Goal: Task Accomplishment & Management: Use online tool/utility

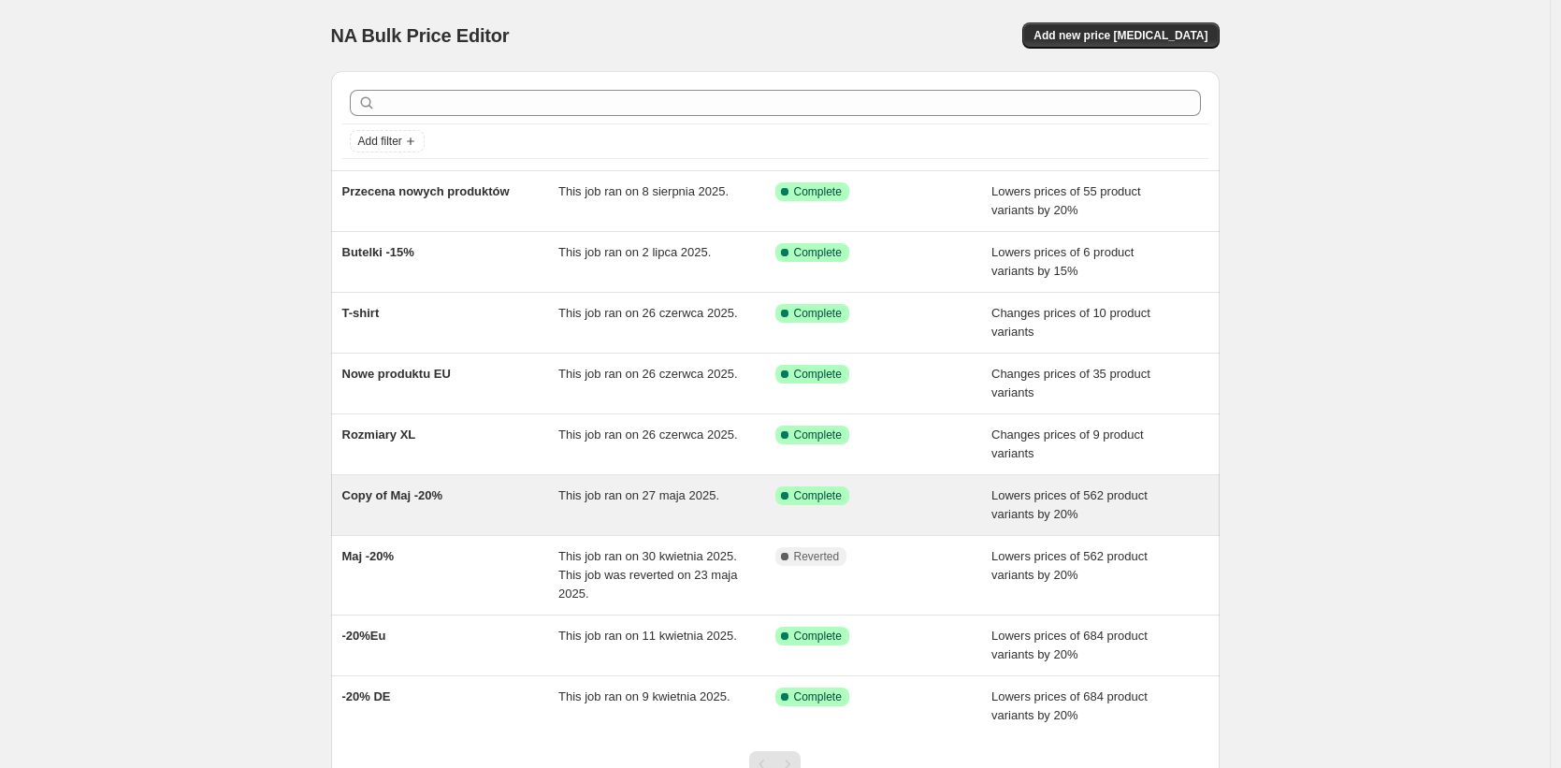
click at [478, 524] on div "Copy of Maj -20% This job ran on 27 maja 2025. Success Complete Complete Lowers…" at bounding box center [775, 505] width 889 height 60
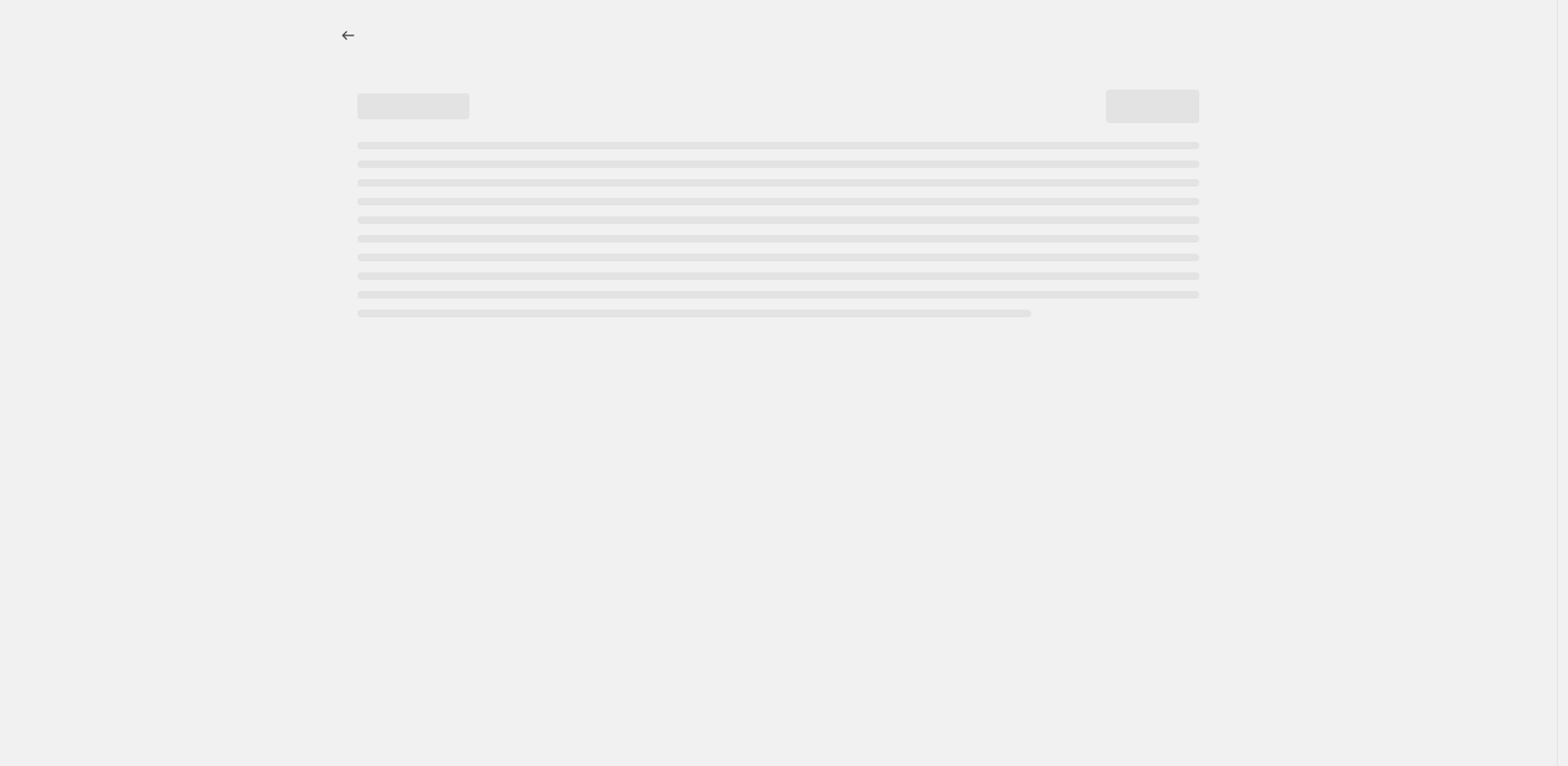
select select "percentage"
select select "collection"
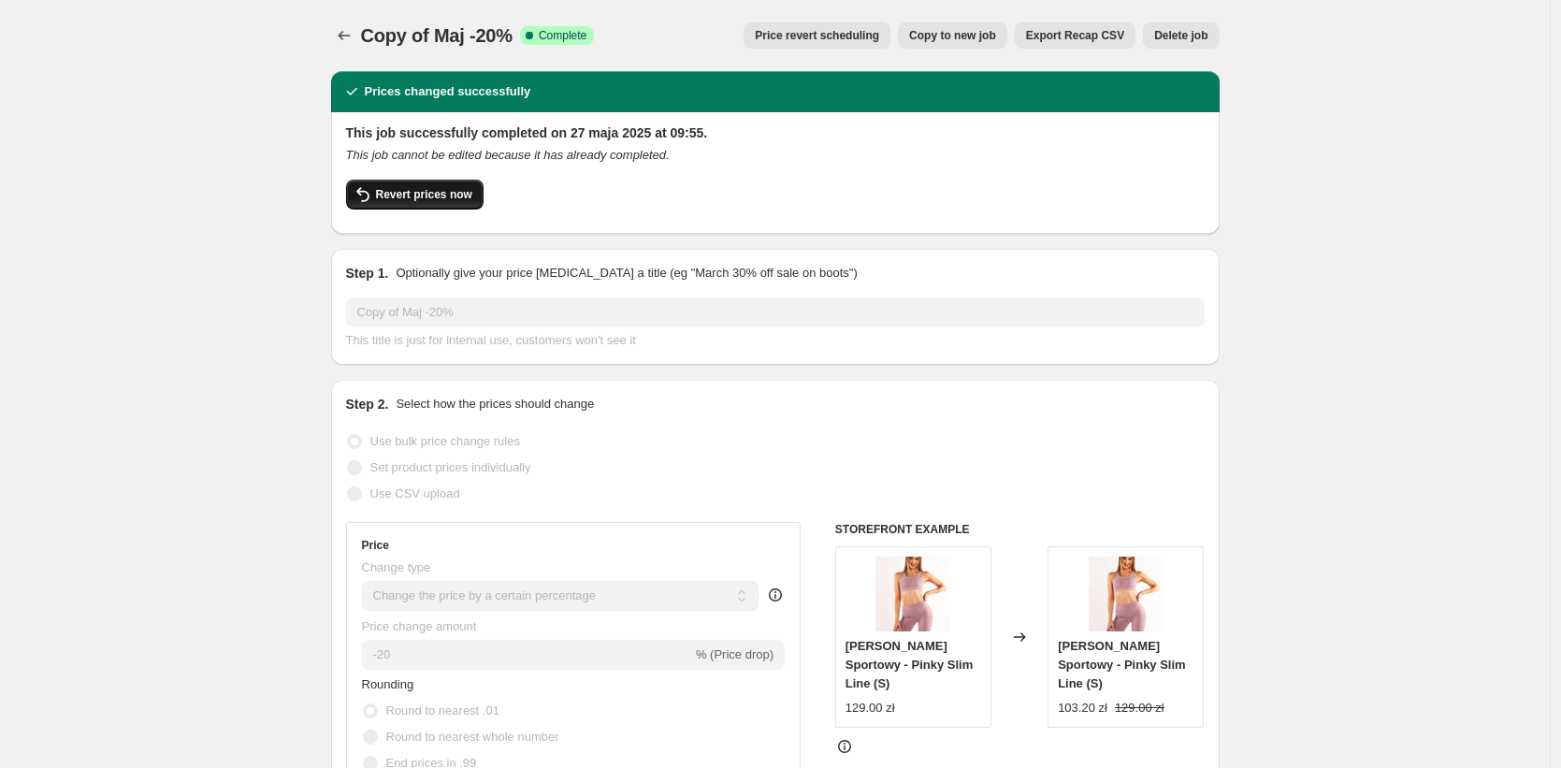
click at [442, 194] on span "Revert prices now" at bounding box center [424, 194] width 96 height 15
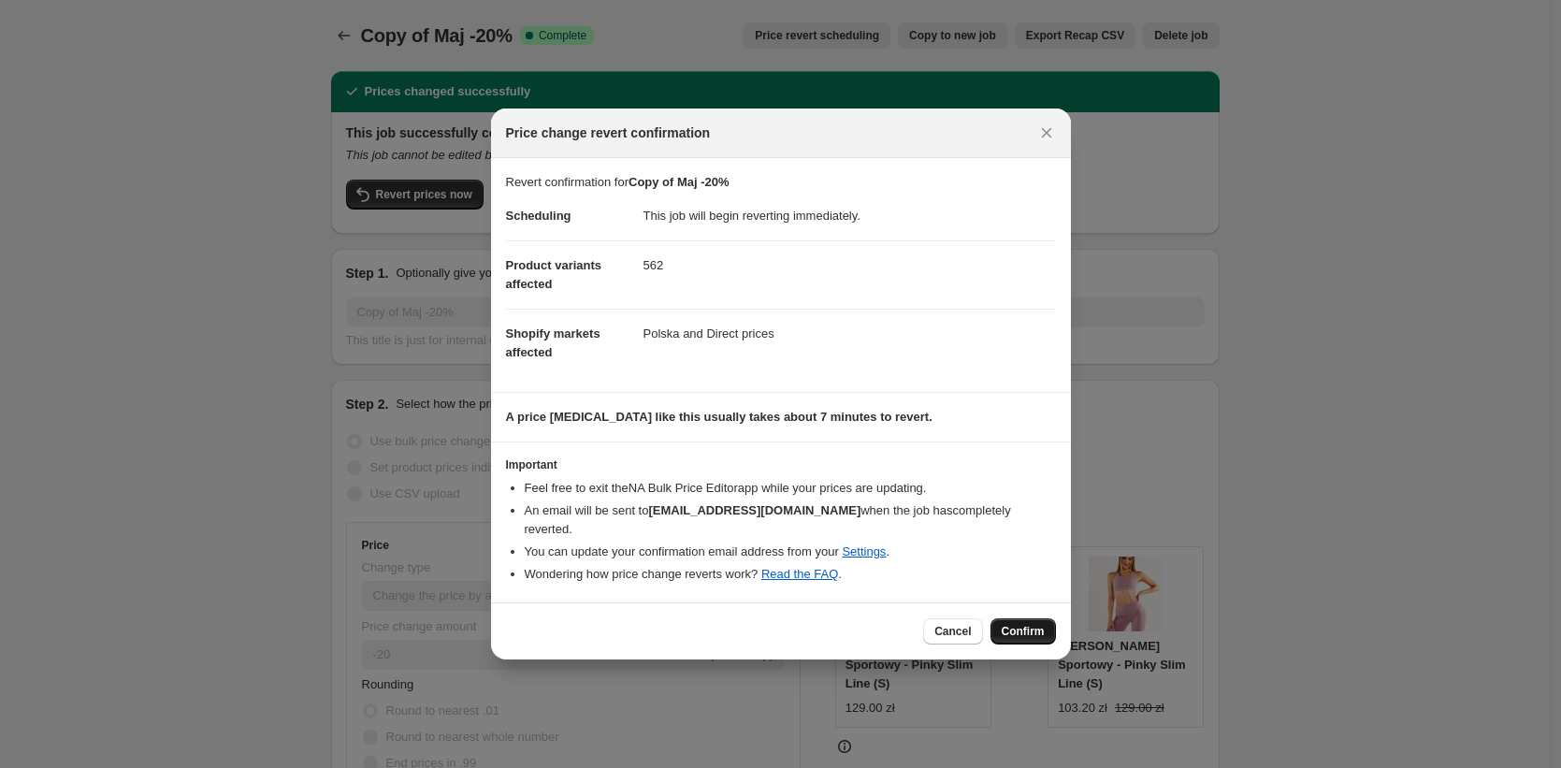
click at [1048, 625] on button "Confirm" at bounding box center [1023, 631] width 65 height 26
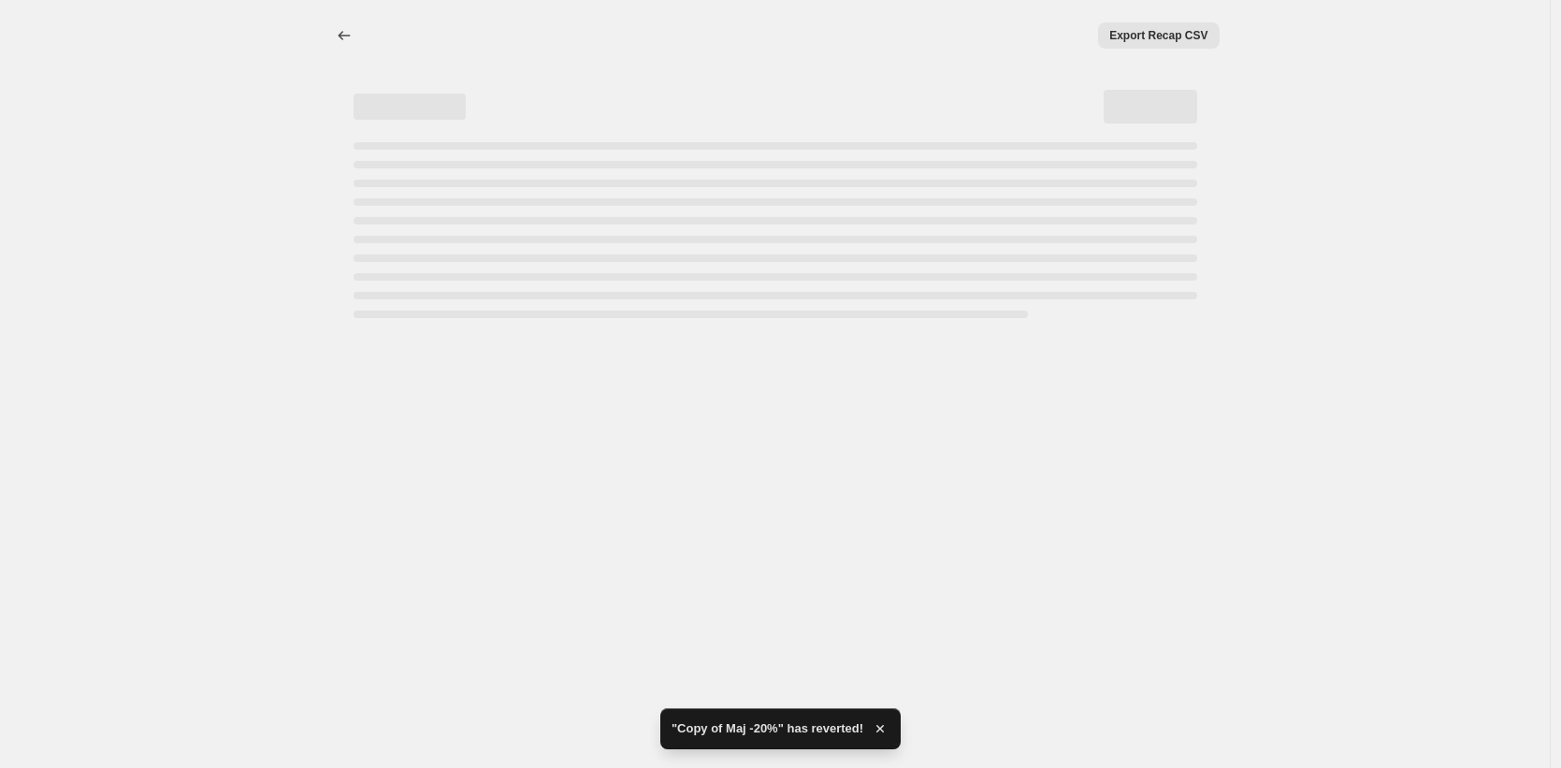
select select "percentage"
select select "collection"
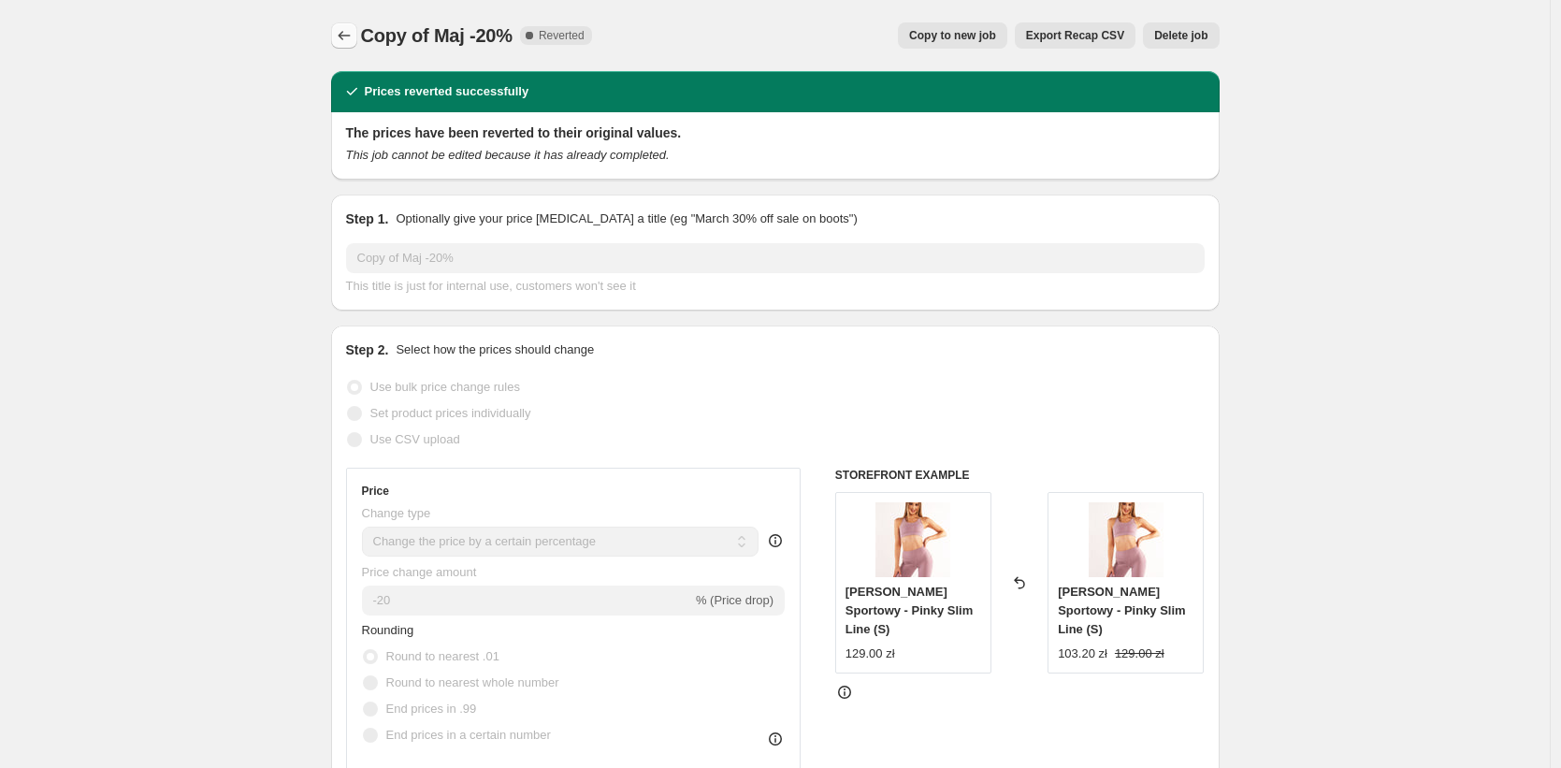
click at [347, 26] on icon "Price change jobs" at bounding box center [344, 35] width 19 height 19
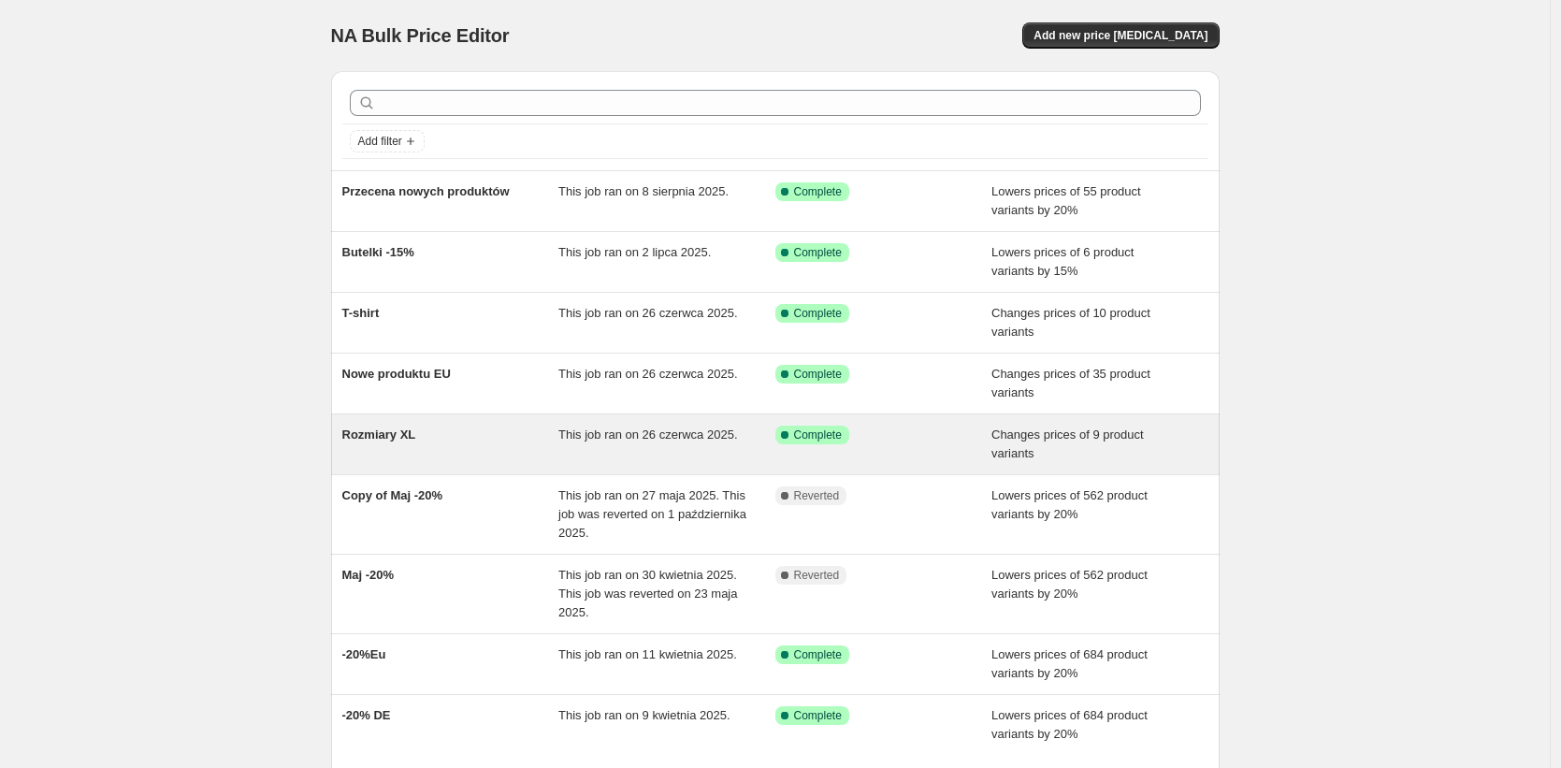
click at [389, 438] on span "Rozmiary XL" at bounding box center [379, 435] width 74 height 14
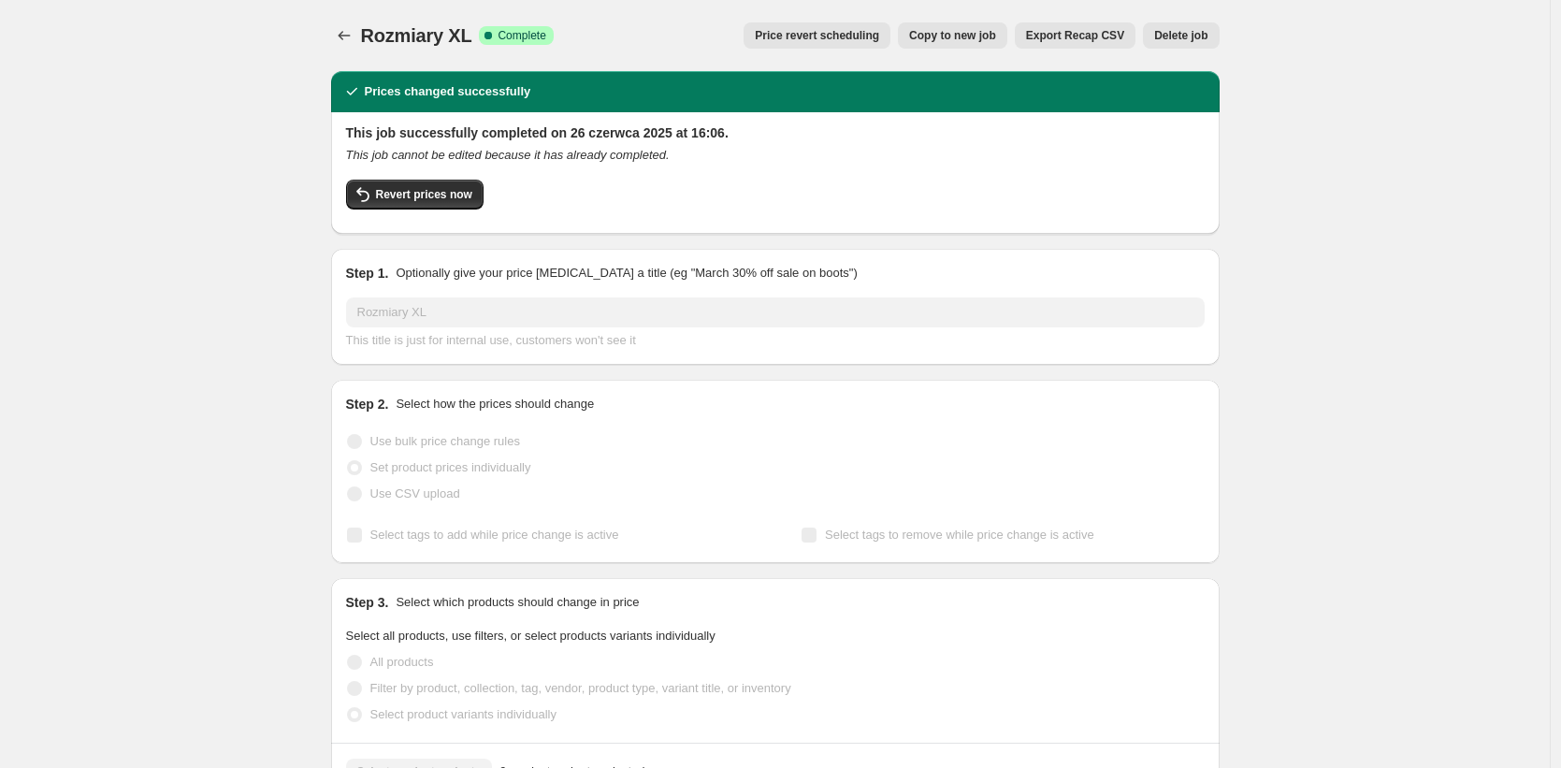
click at [445, 176] on div "This job successfully completed on 26 czerwca 2025 at 16:06. This job cannot be…" at bounding box center [775, 170] width 859 height 95
click at [445, 183] on button "Revert prices now" at bounding box center [415, 195] width 138 height 30
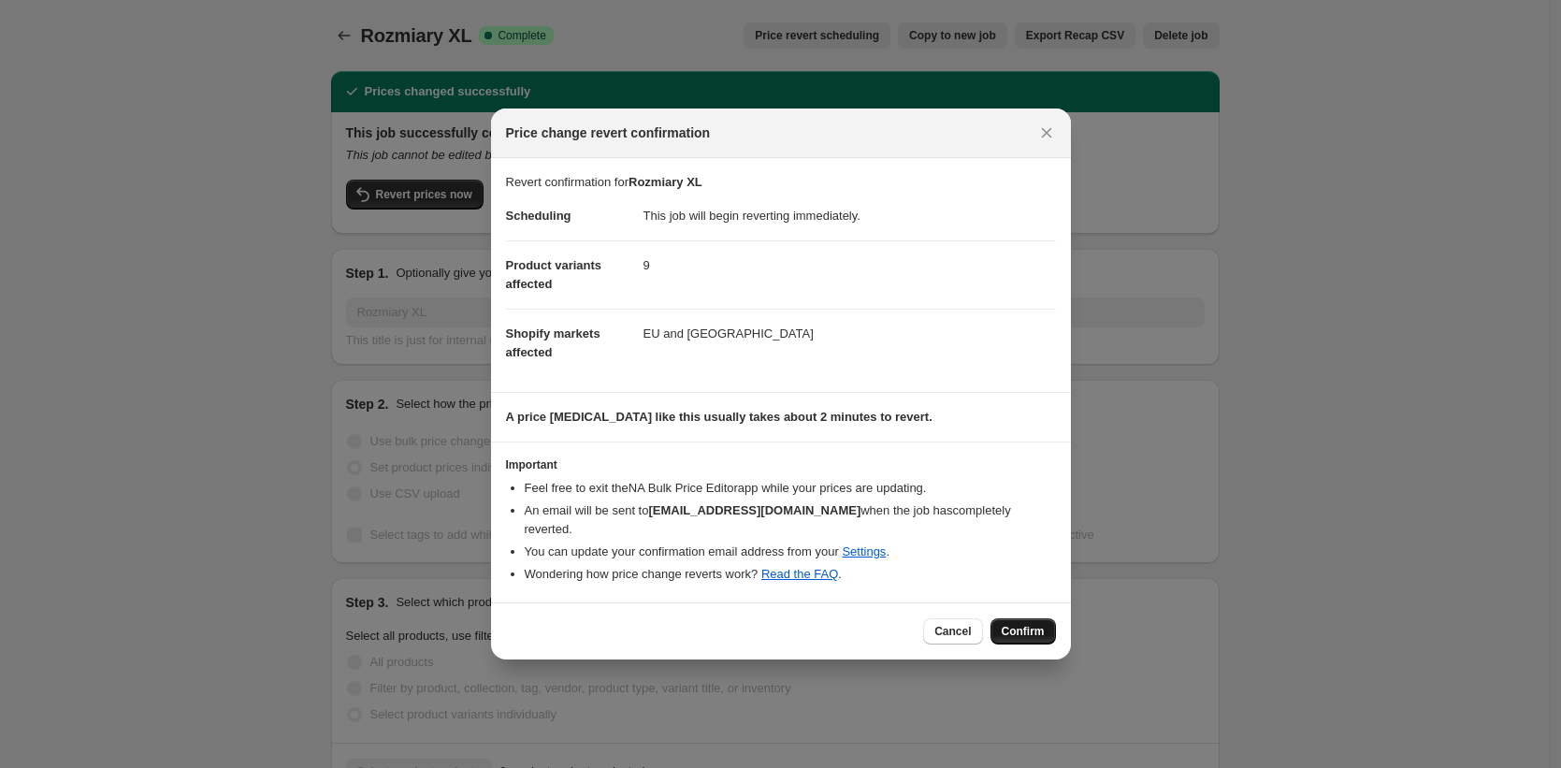
click at [1029, 628] on span "Confirm" at bounding box center [1023, 631] width 43 height 15
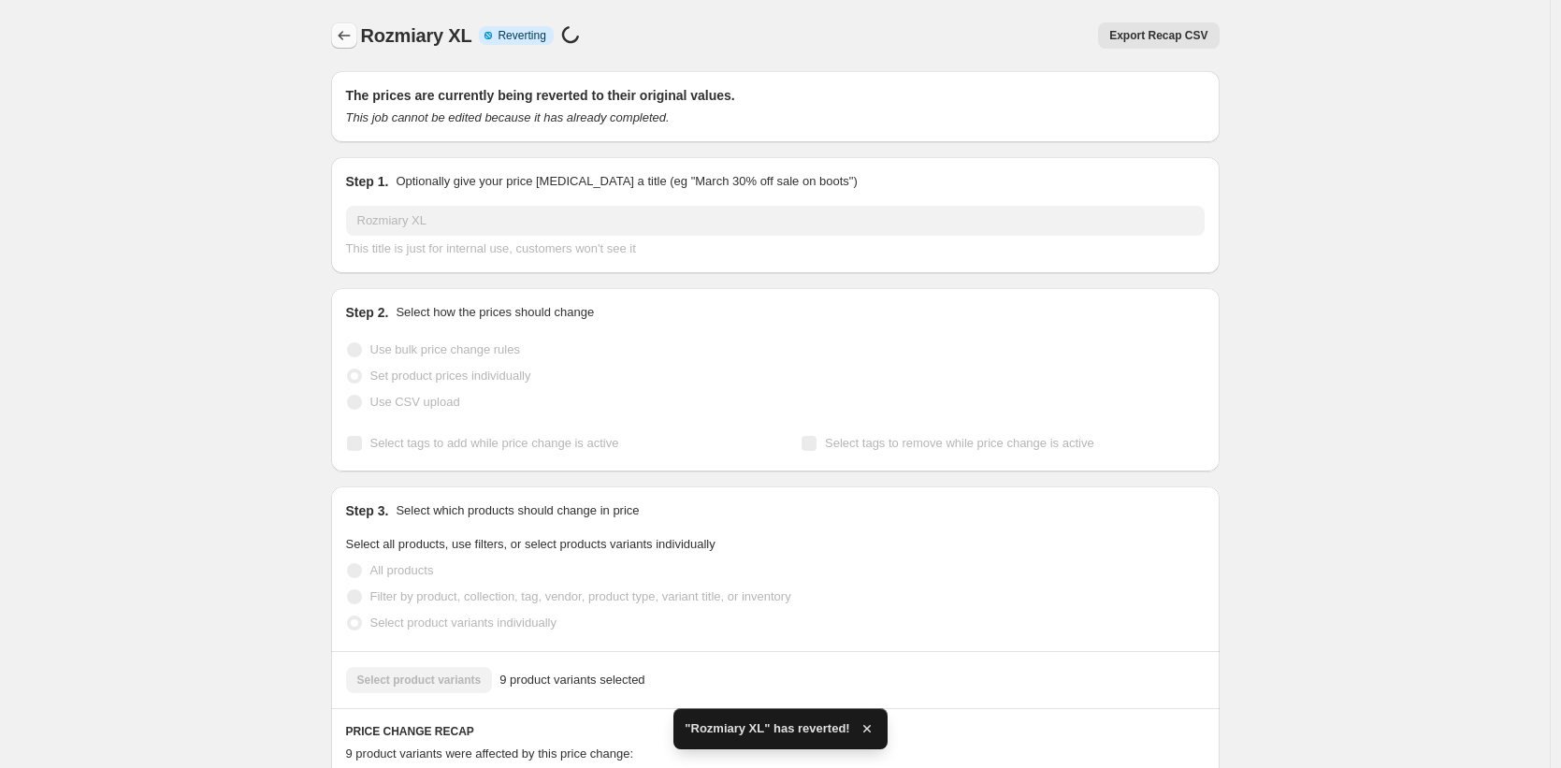
click at [349, 36] on icon "Price change jobs" at bounding box center [344, 35] width 12 height 9
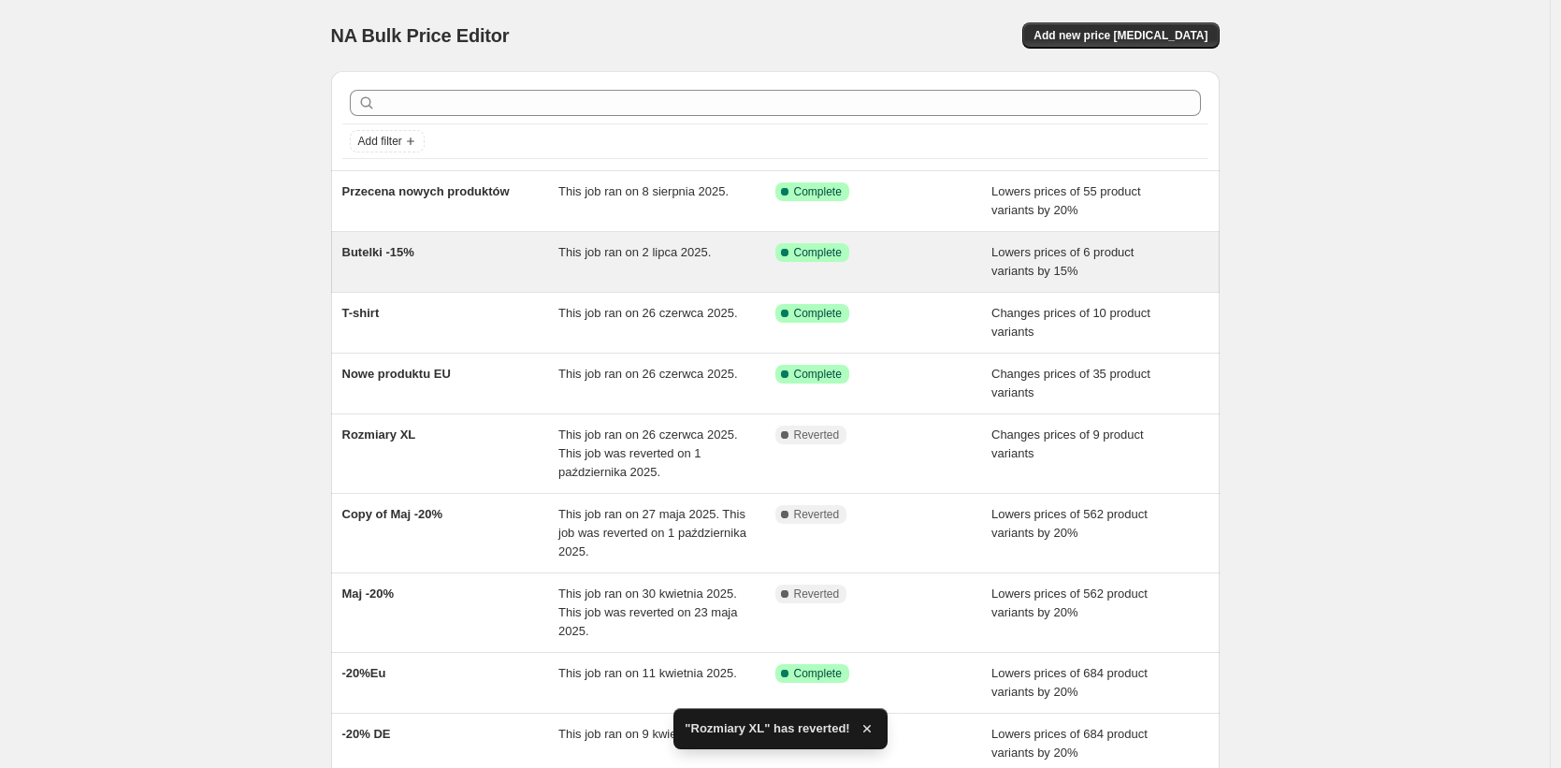
click at [381, 257] on span "Butelki -15%" at bounding box center [378, 252] width 72 height 14
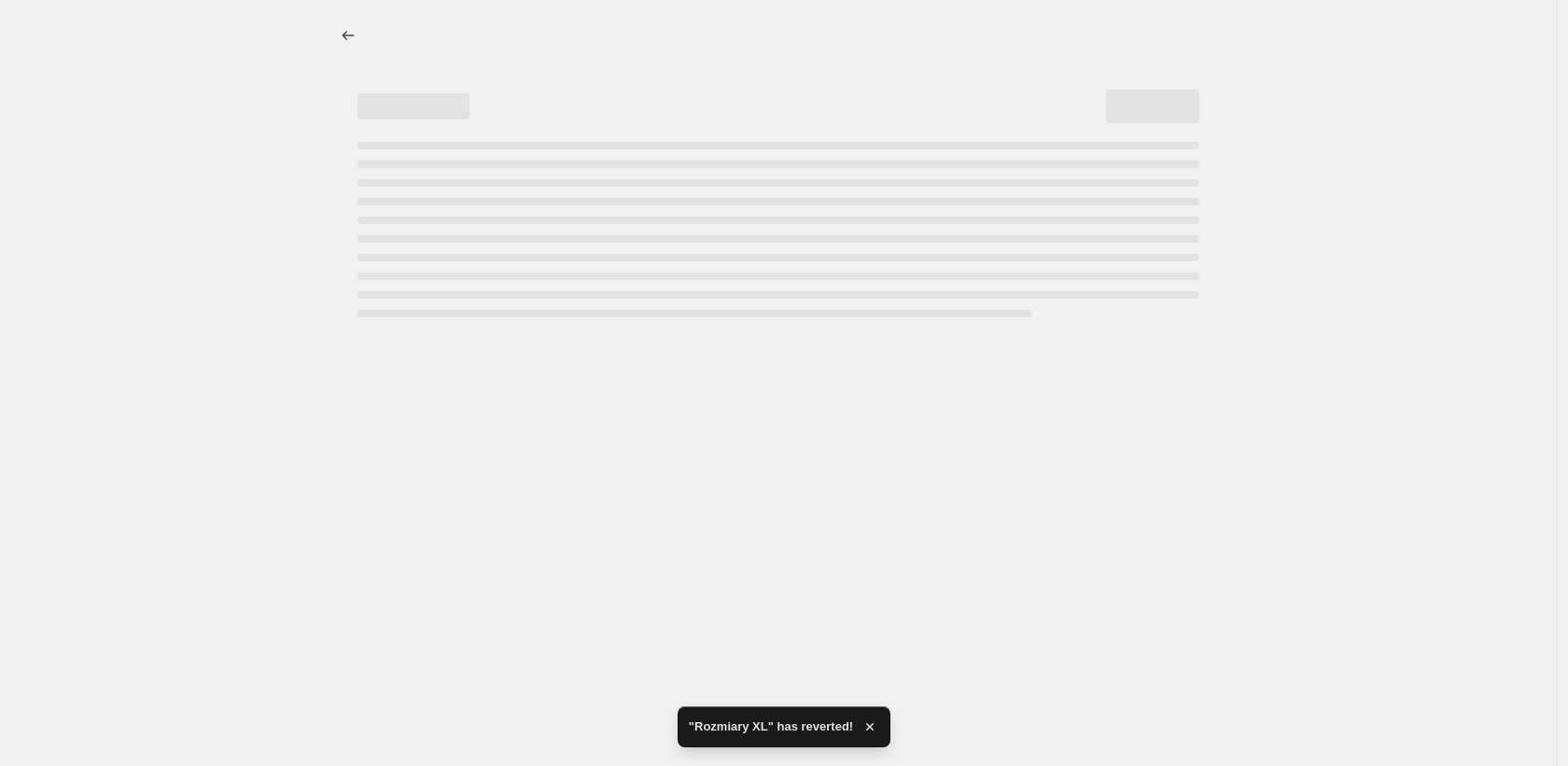
select select "percentage"
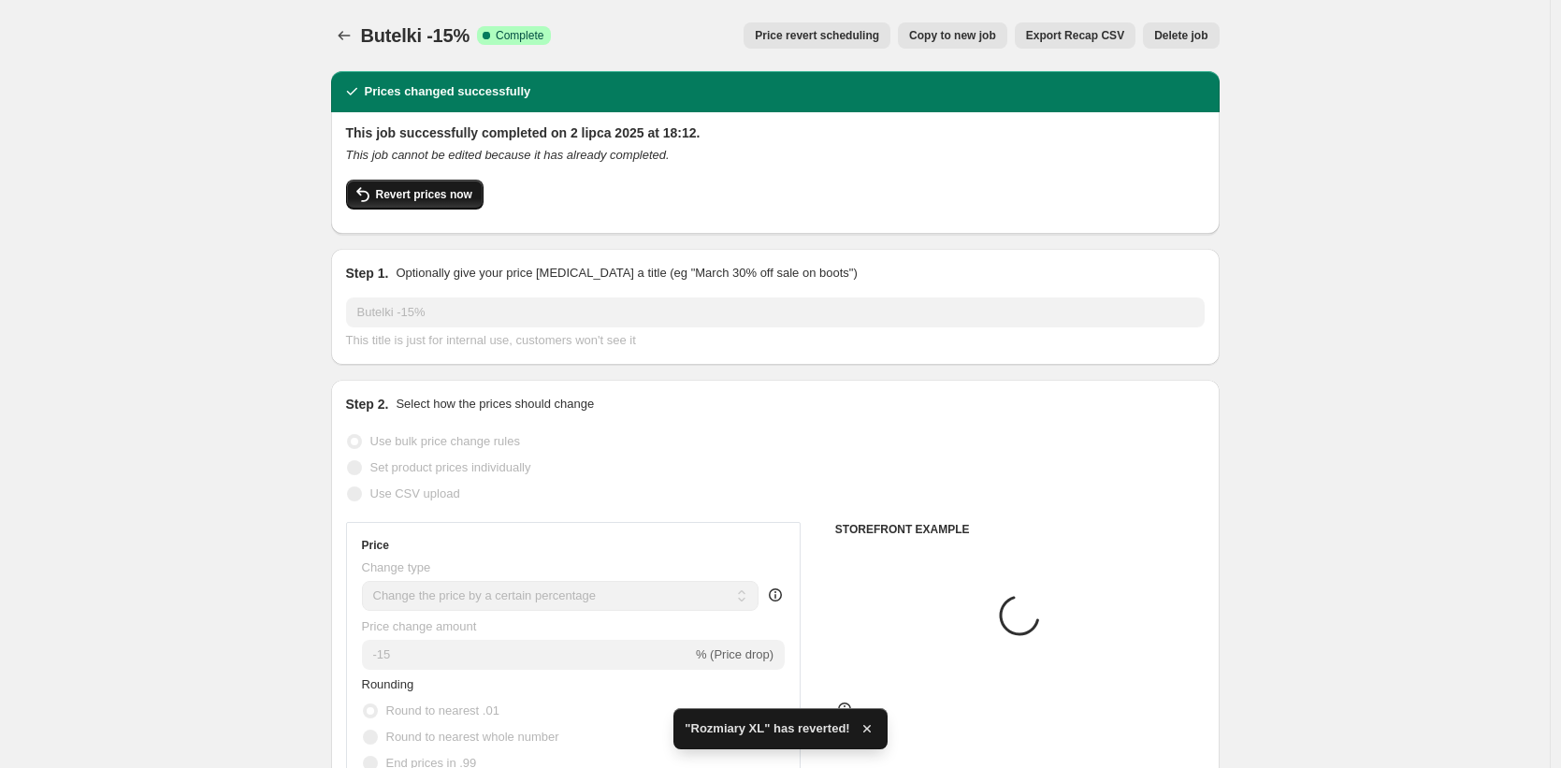
click at [434, 189] on span "Revert prices now" at bounding box center [424, 194] width 96 height 15
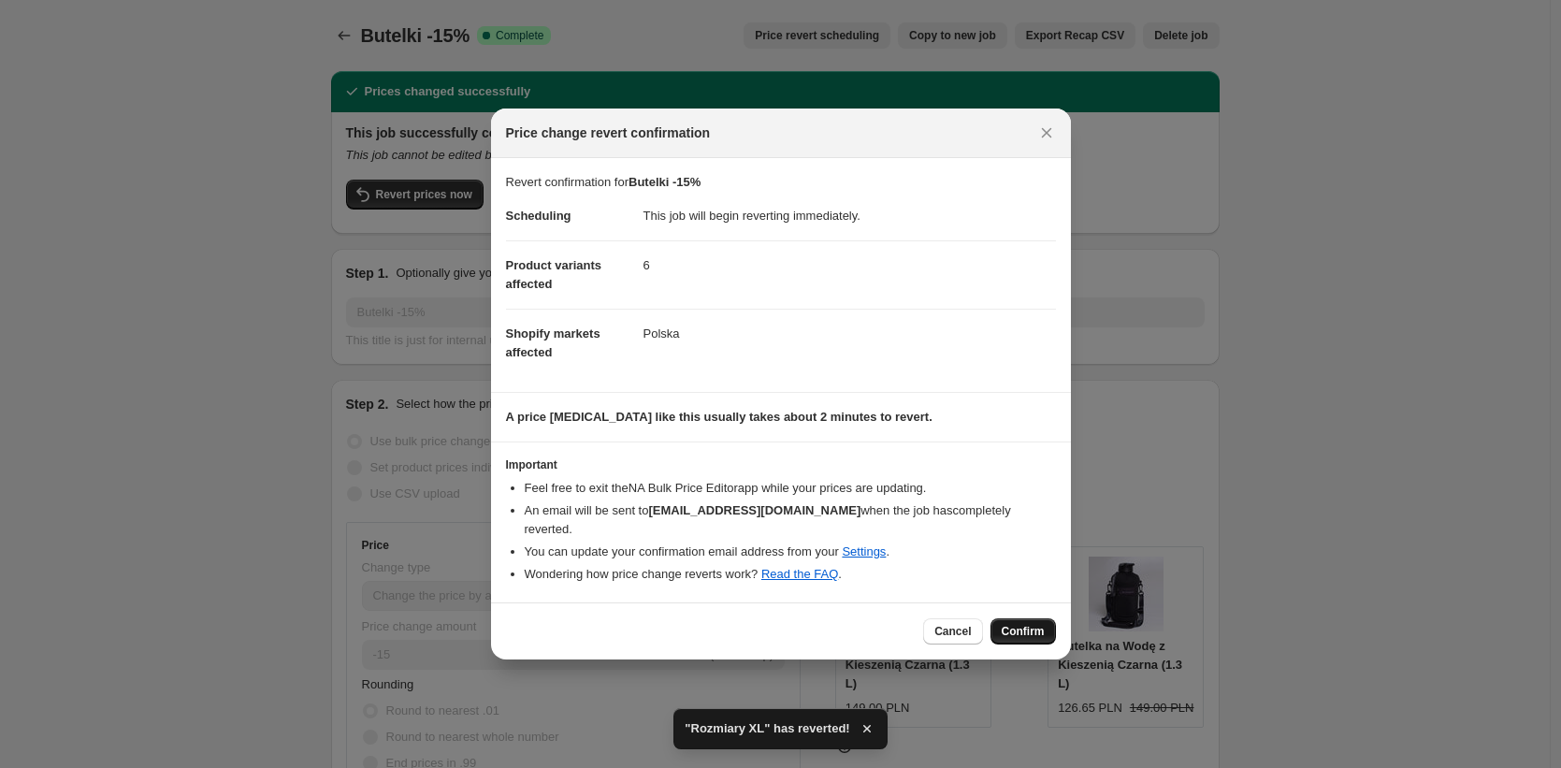
click at [1035, 624] on span "Confirm" at bounding box center [1023, 631] width 43 height 15
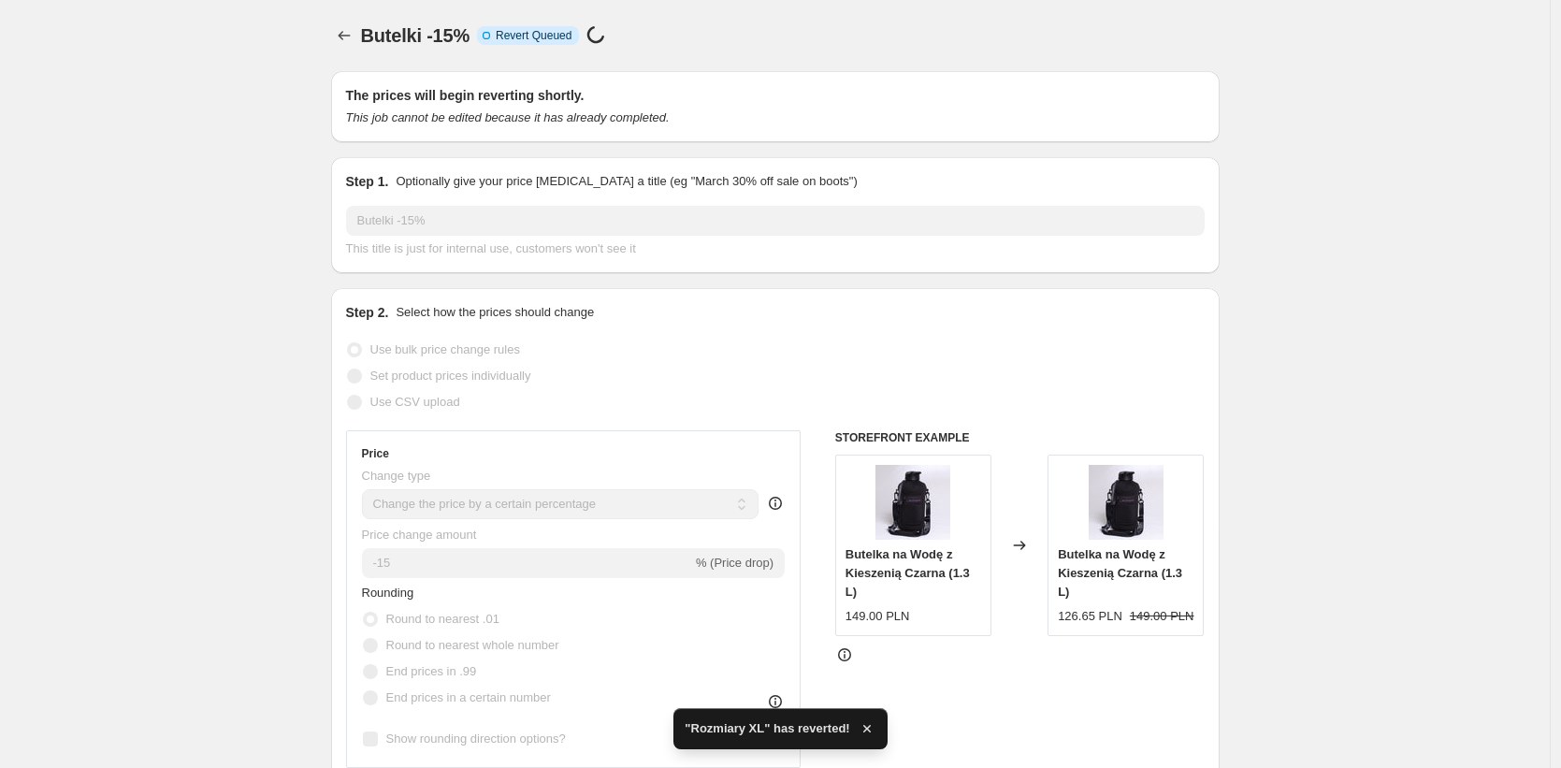
click at [376, 47] on div "Butelki -15% Info Incomplete Revert Queued Price [MEDICAL_DATA] in progress..." at bounding box center [790, 35] width 859 height 26
click at [354, 43] on icon "Price change jobs" at bounding box center [344, 35] width 19 height 19
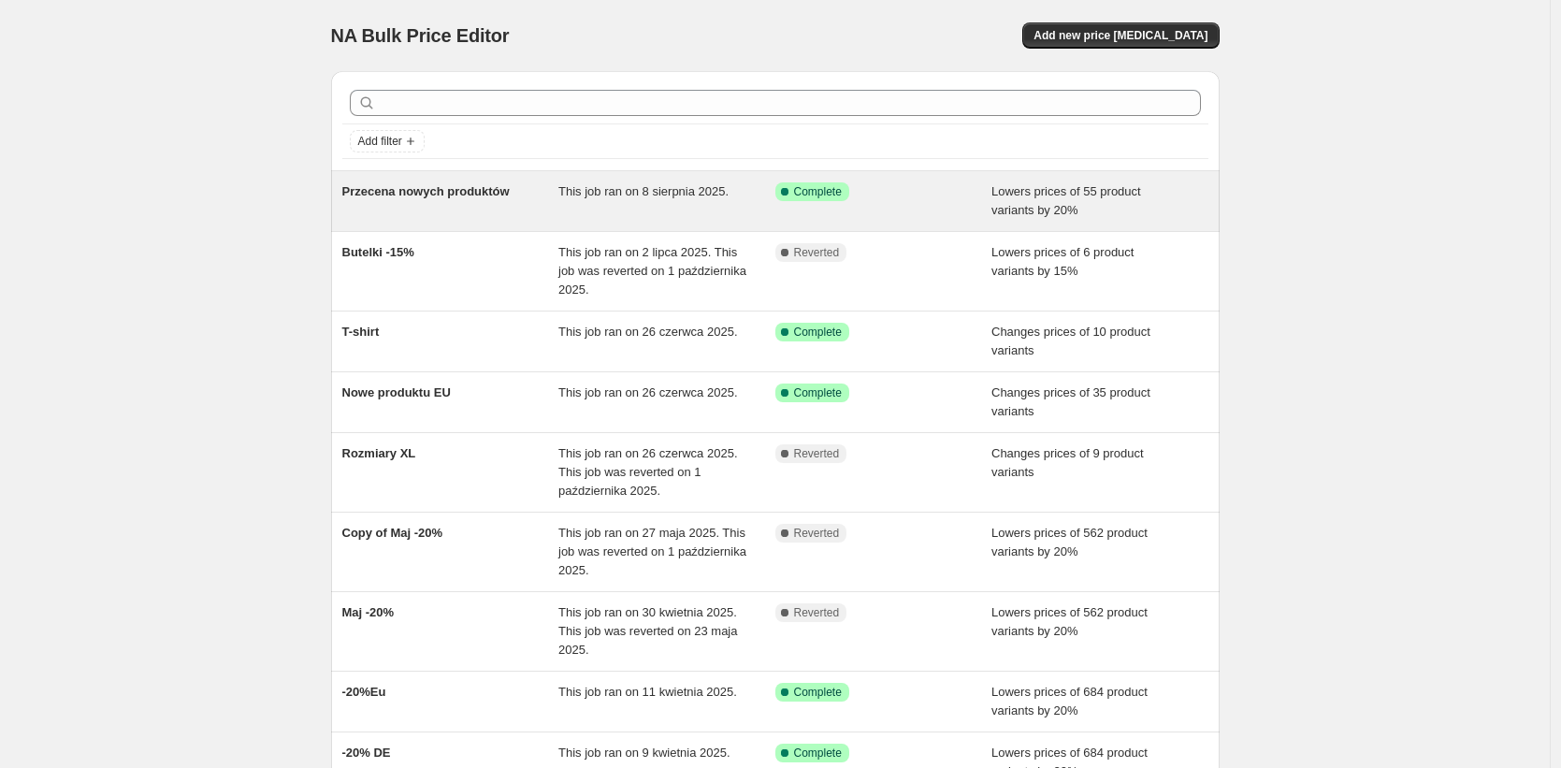
click at [464, 200] on div "Przecena nowych produktów" at bounding box center [450, 200] width 217 height 37
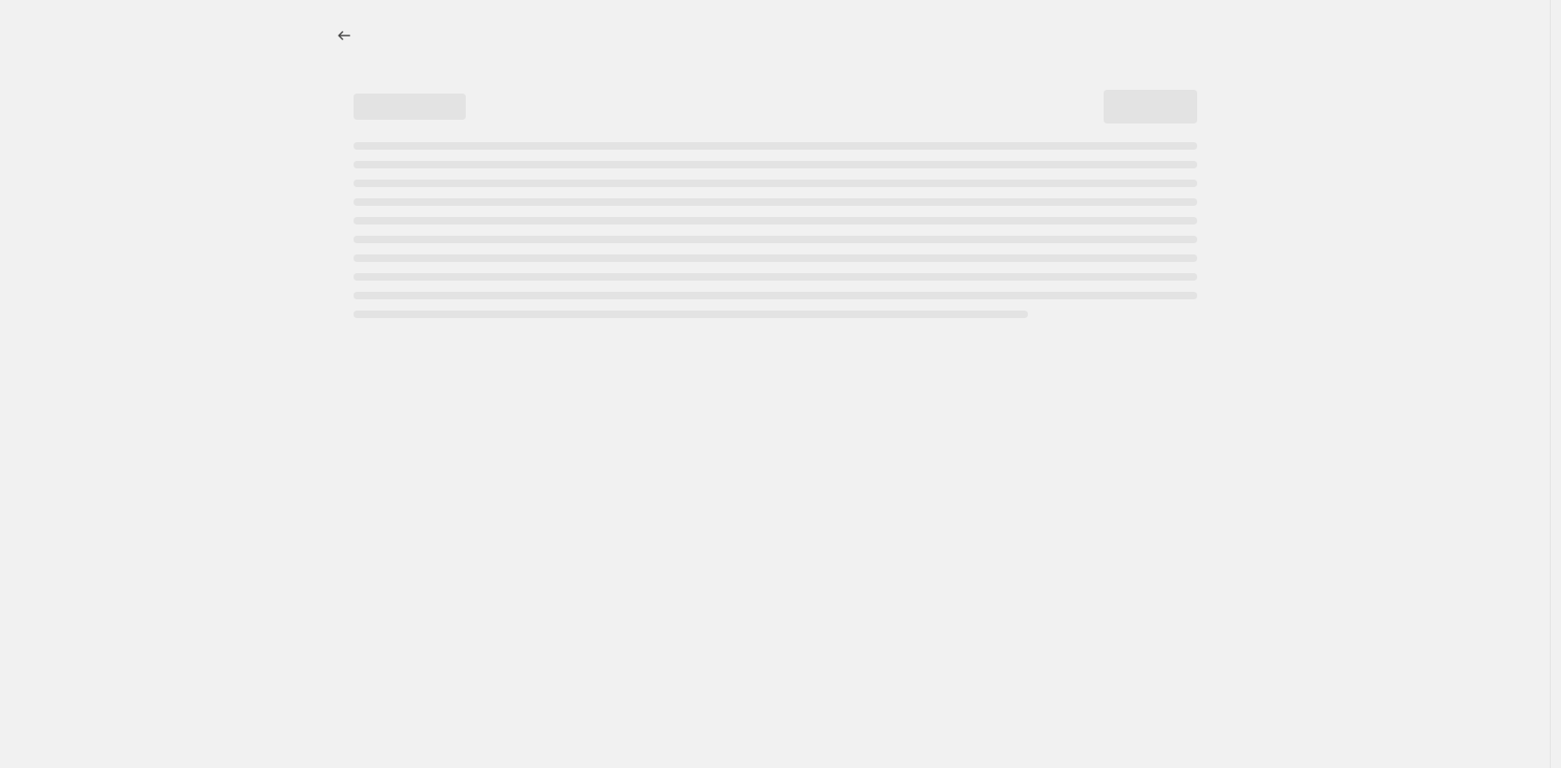
select select "percentage"
select select "tag"
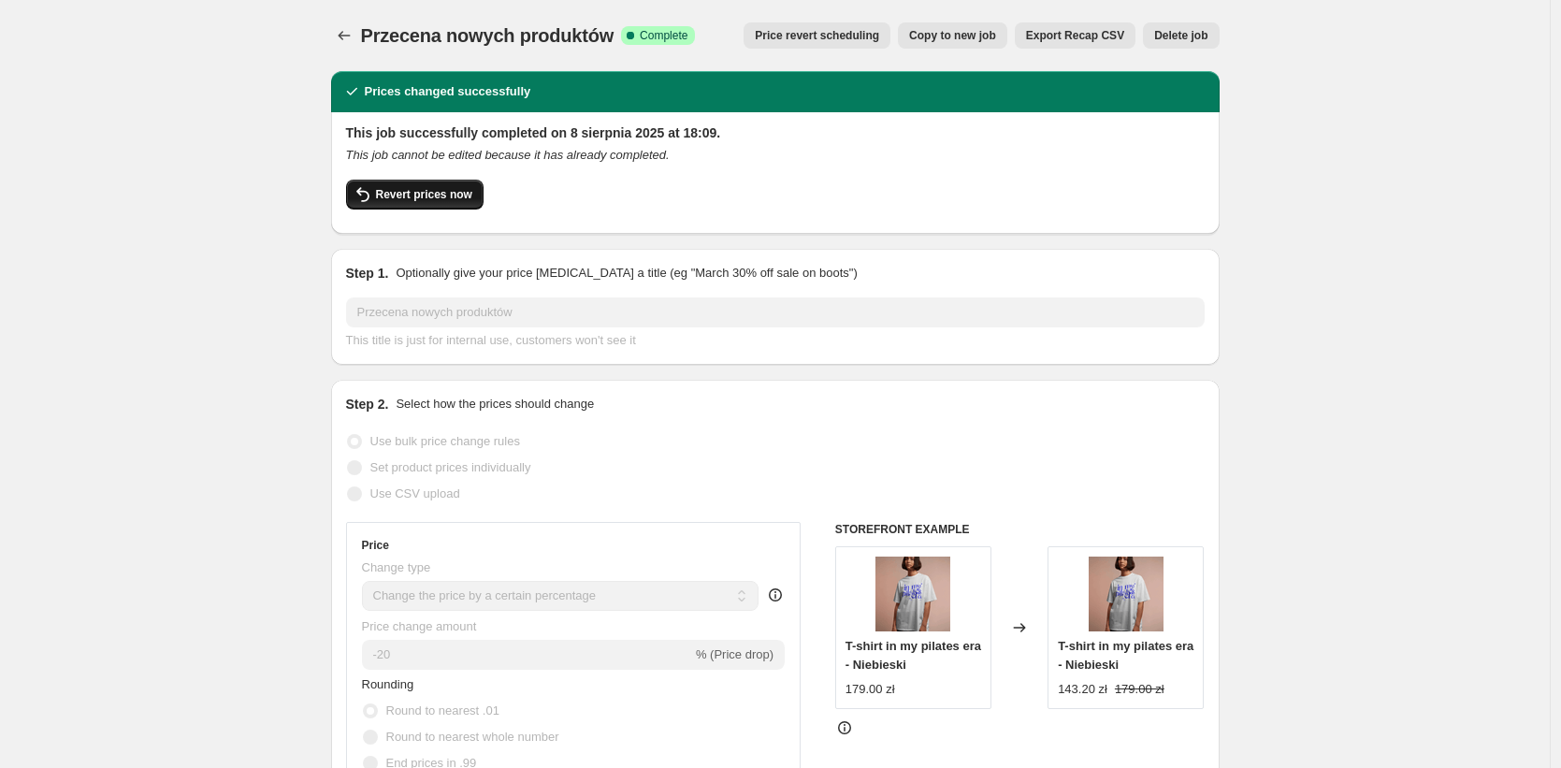
click at [451, 193] on span "Revert prices now" at bounding box center [424, 194] width 96 height 15
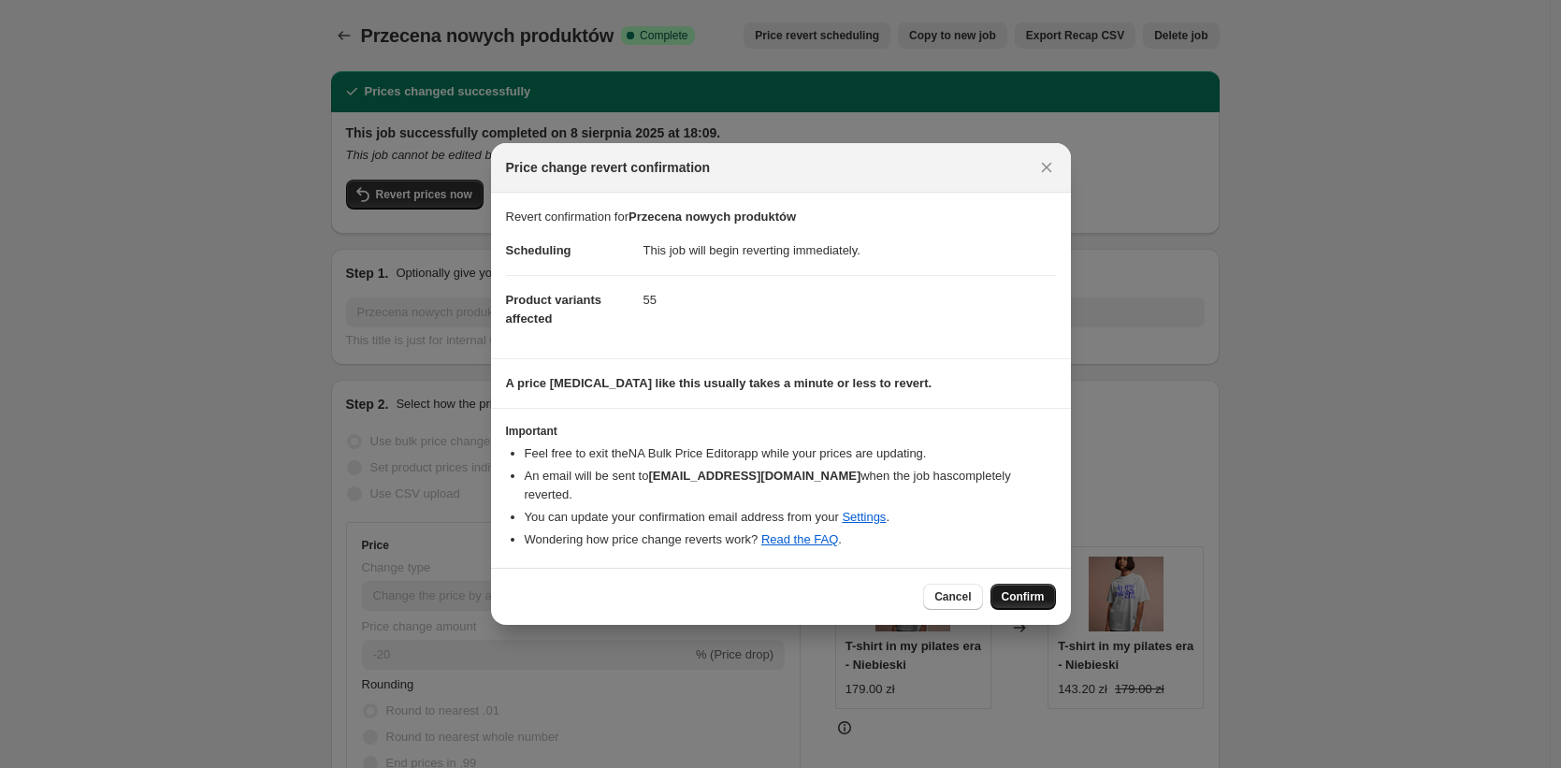
click at [1002, 589] on span "Confirm" at bounding box center [1023, 596] width 43 height 15
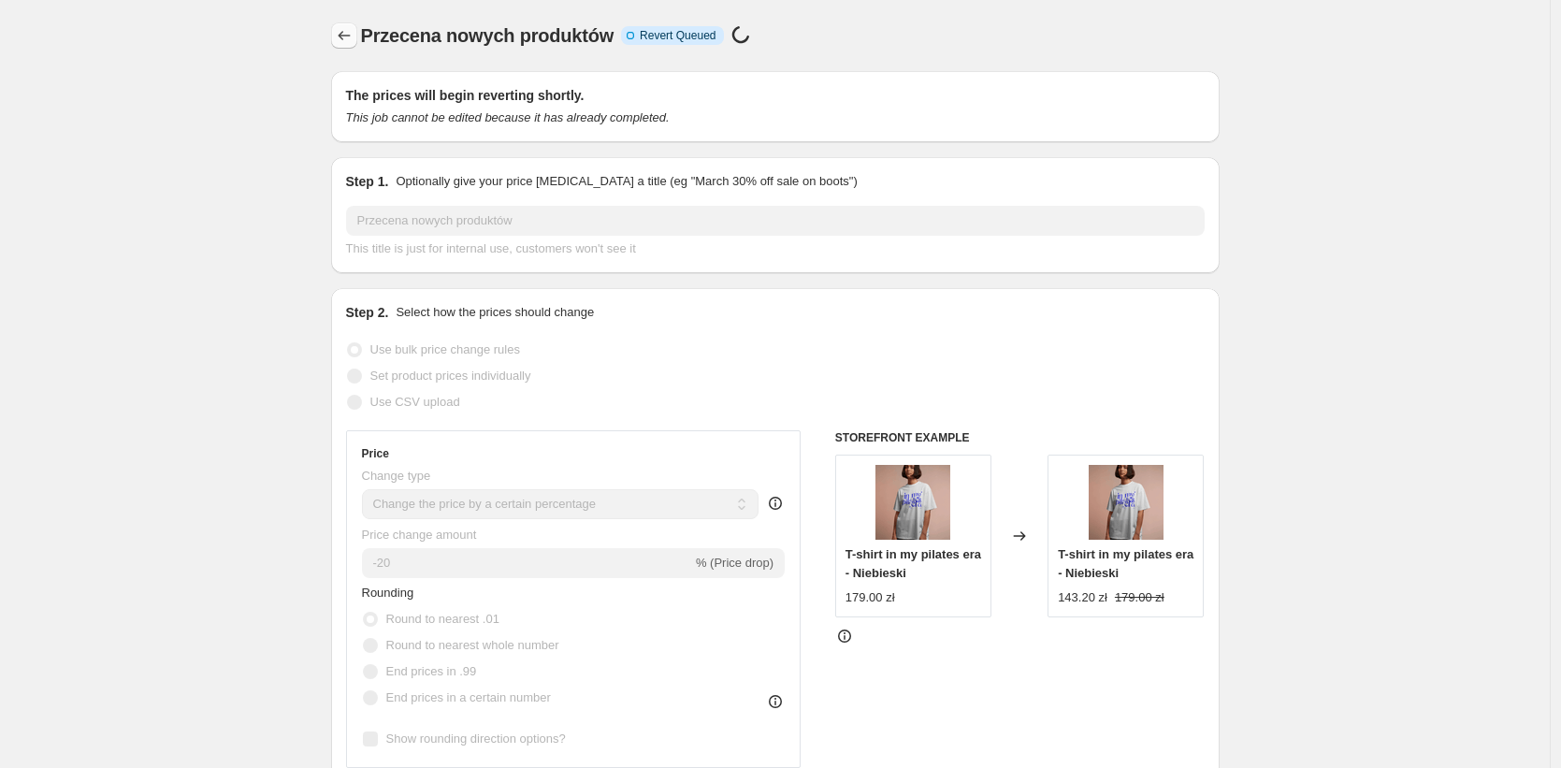
click at [350, 31] on icon "Price change jobs" at bounding box center [344, 35] width 19 height 19
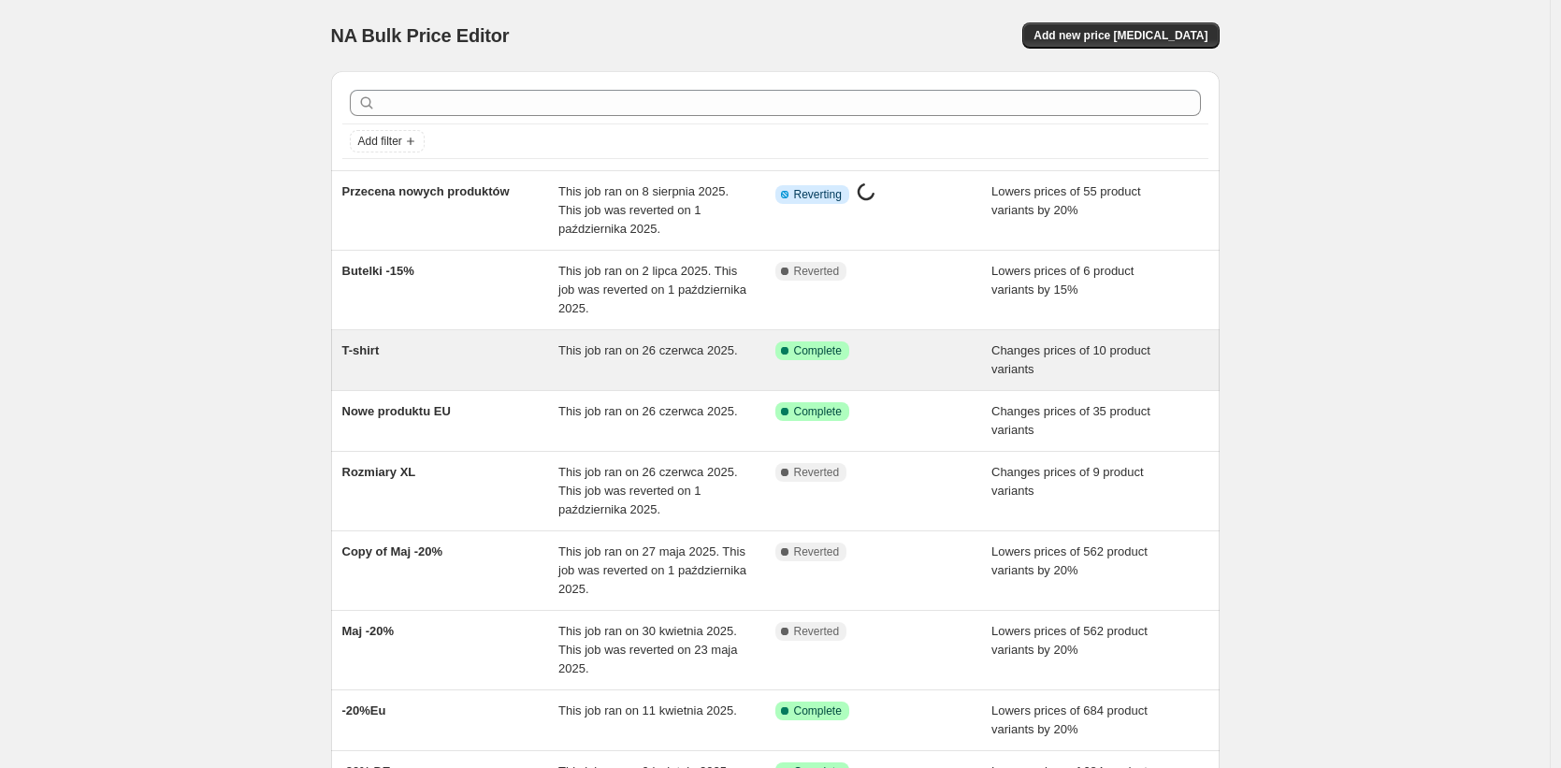
click at [372, 355] on span "T-shirt" at bounding box center [360, 350] width 37 height 14
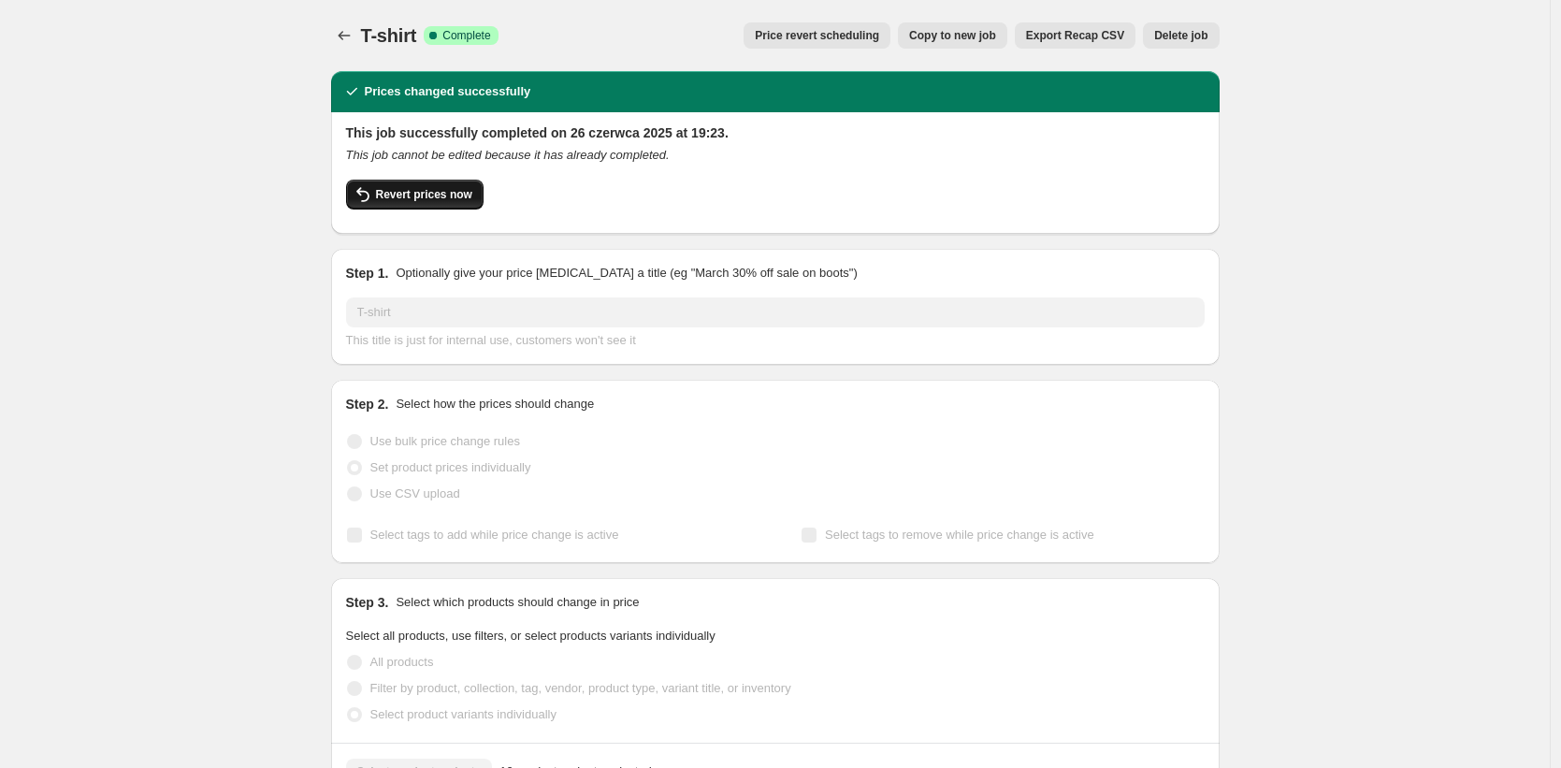
click at [428, 190] on span "Revert prices now" at bounding box center [424, 194] width 96 height 15
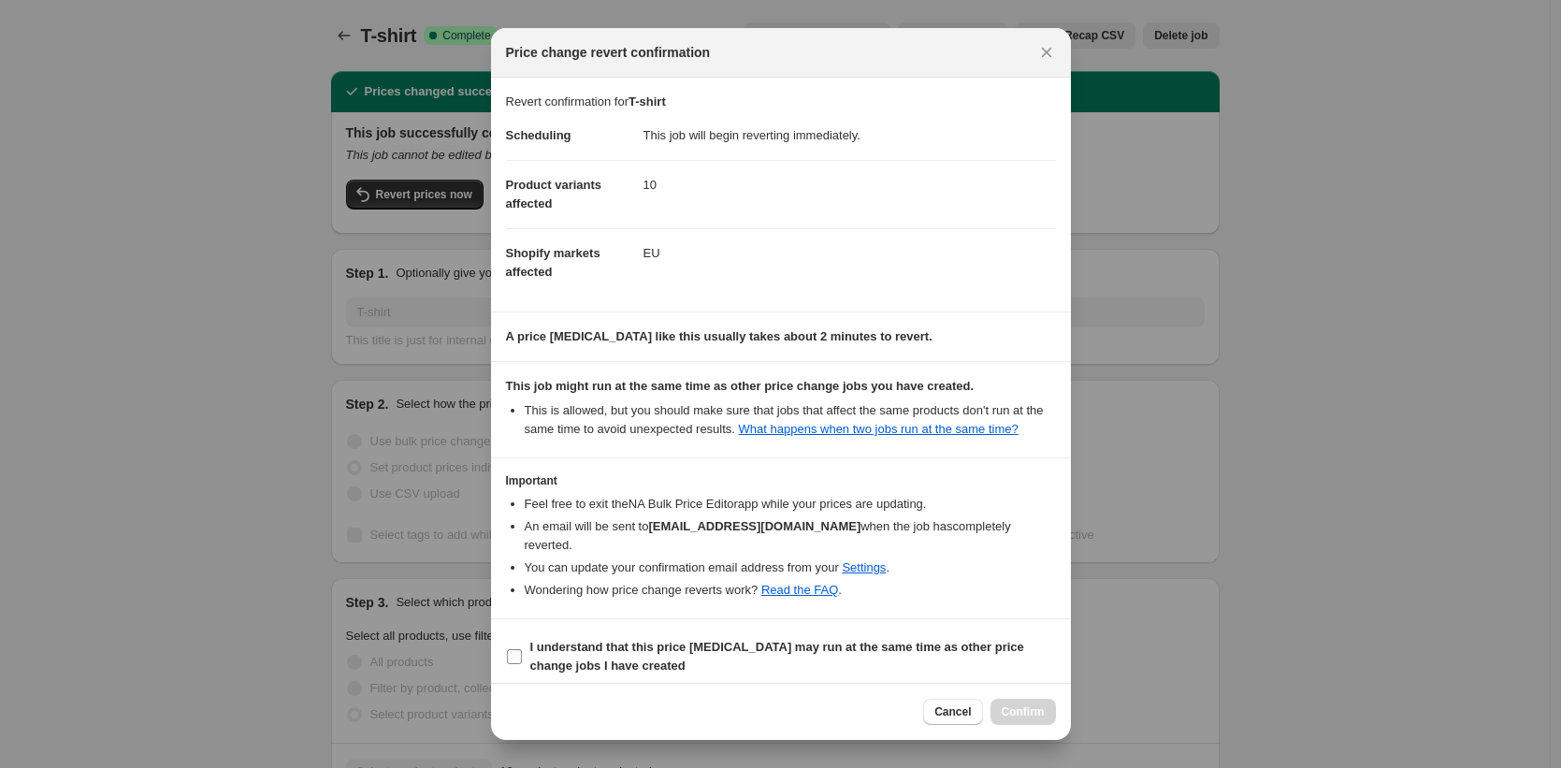
click at [560, 648] on b "I understand that this price [MEDICAL_DATA] may run at the same time as other p…" at bounding box center [777, 656] width 494 height 33
click at [522, 649] on input "I understand that this price [MEDICAL_DATA] may run at the same time as other p…" at bounding box center [514, 656] width 15 height 15
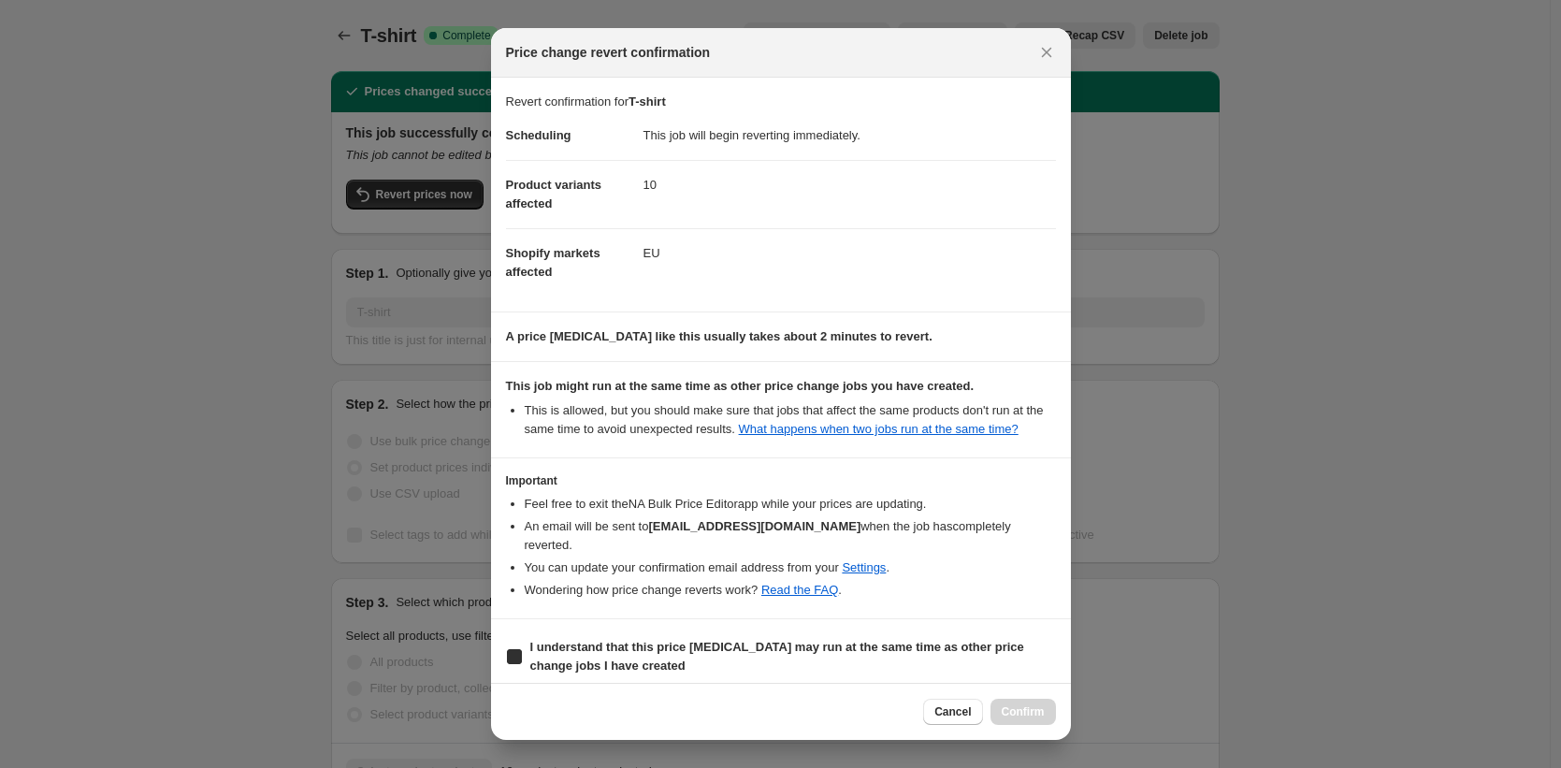
checkbox input "true"
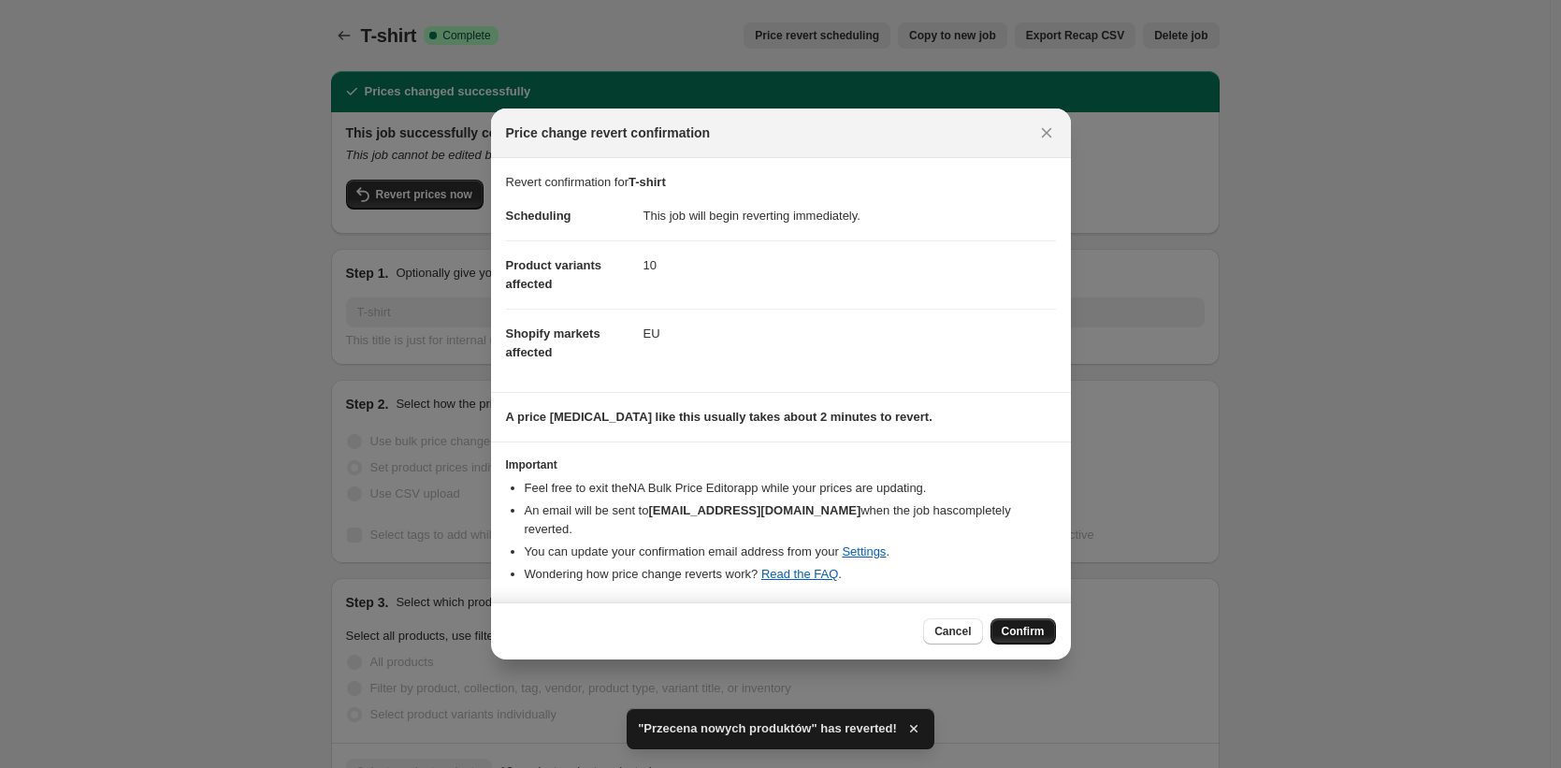
click at [1032, 618] on button "Confirm" at bounding box center [1023, 631] width 65 height 26
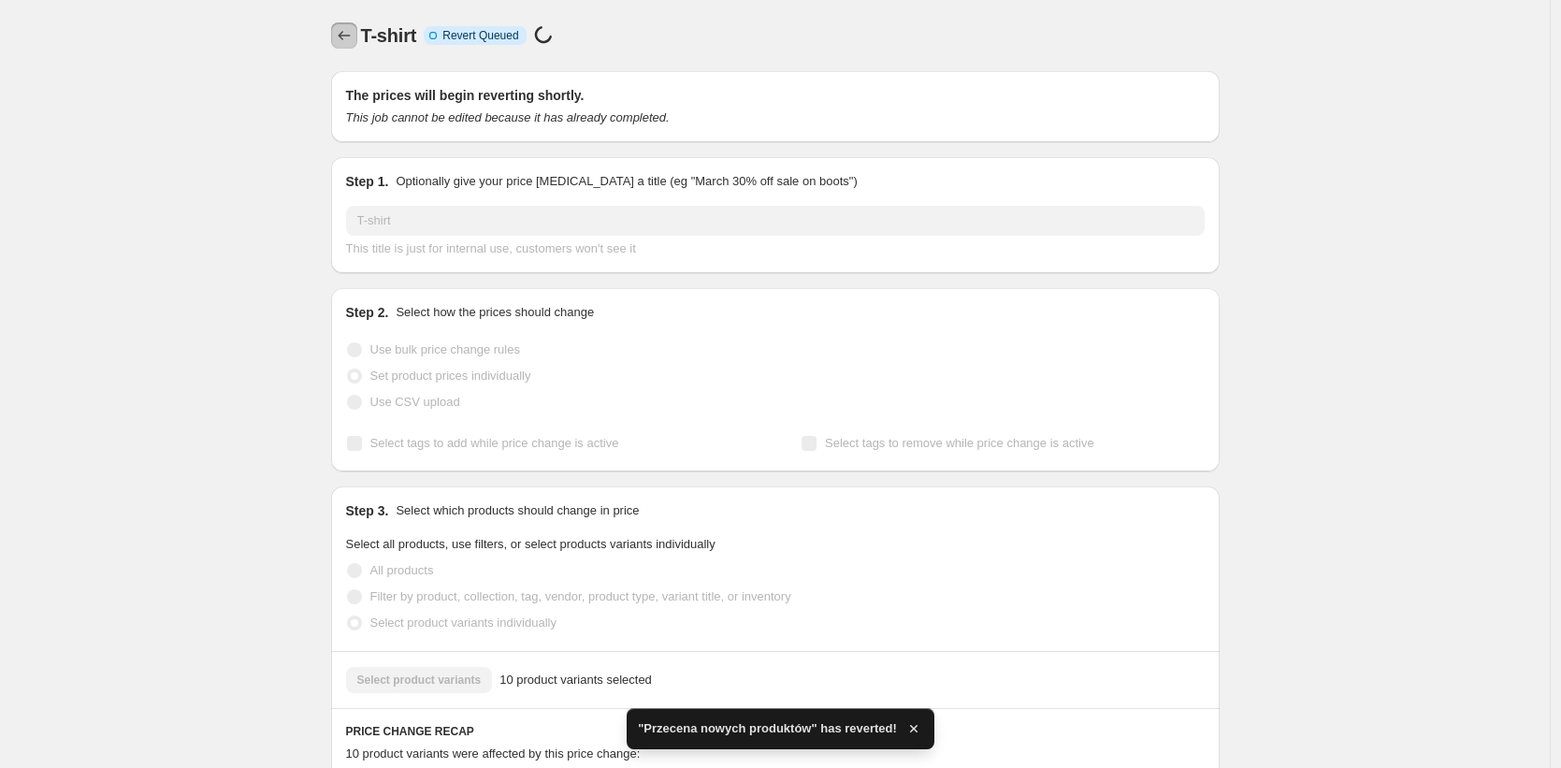
click at [348, 34] on icon "Price change jobs" at bounding box center [344, 35] width 19 height 19
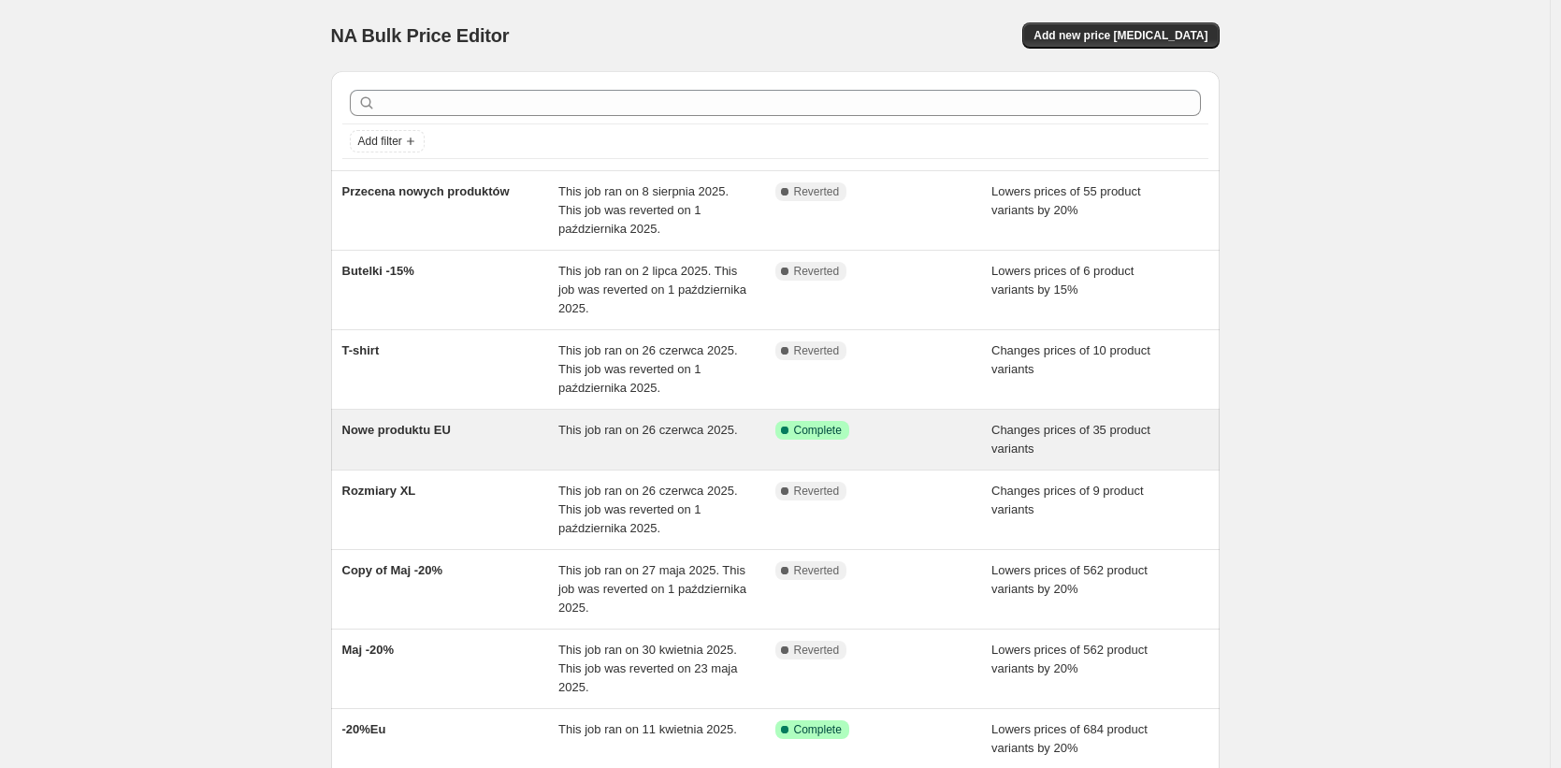
click at [418, 433] on span "Nowe produktu EU" at bounding box center [396, 430] width 109 height 14
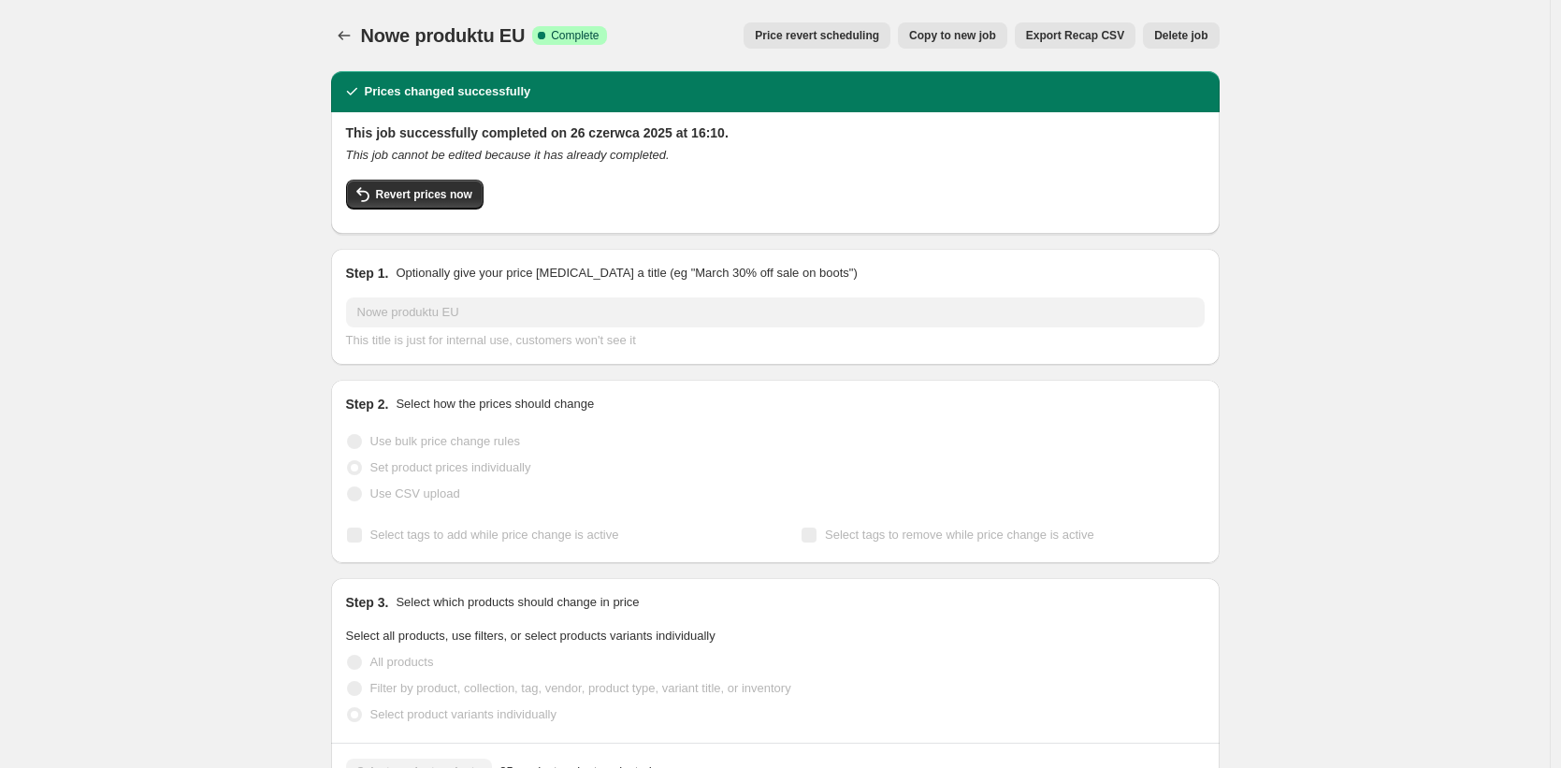
scroll to position [11, 0]
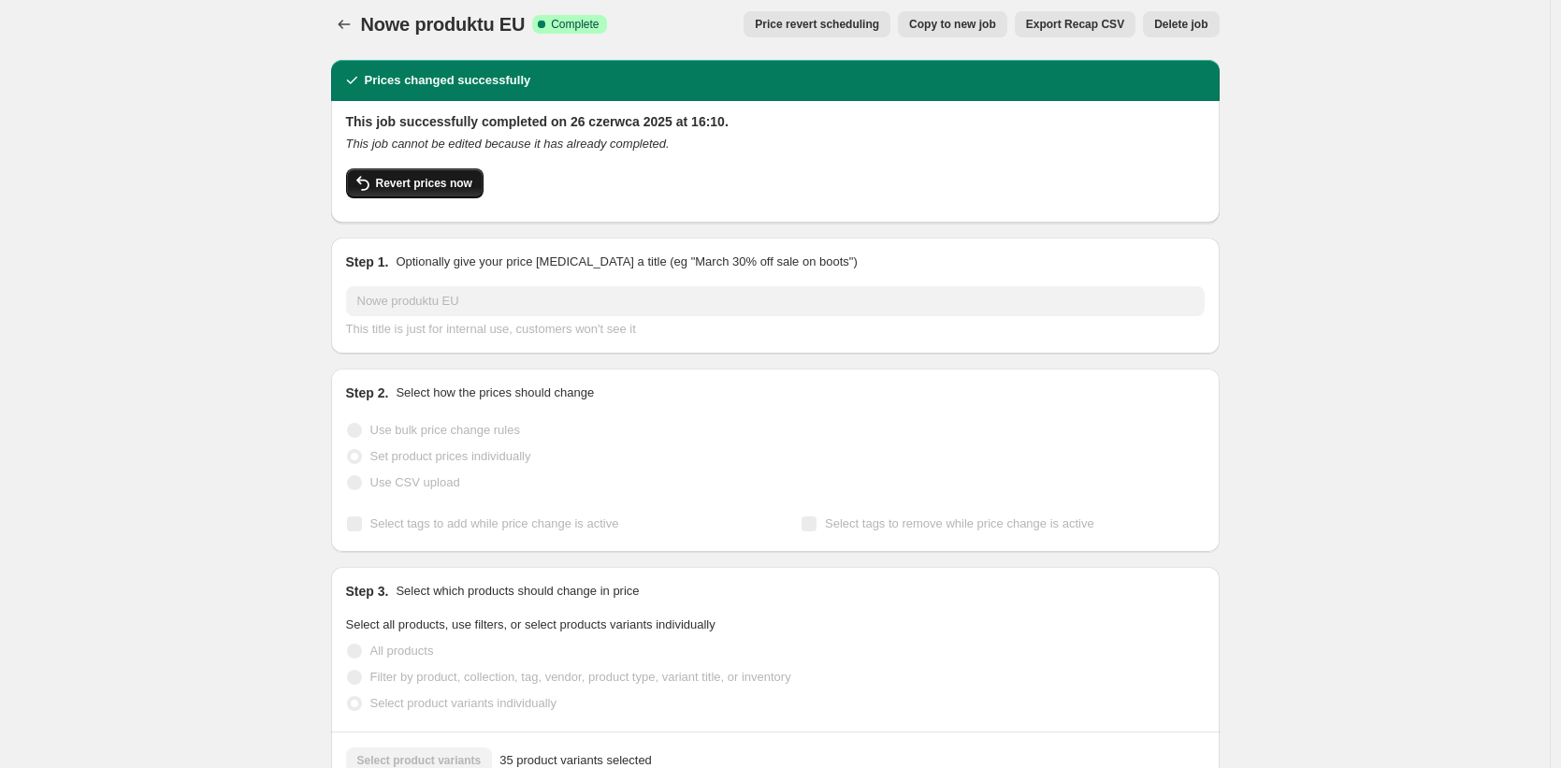
click at [456, 183] on span "Revert prices now" at bounding box center [424, 183] width 96 height 15
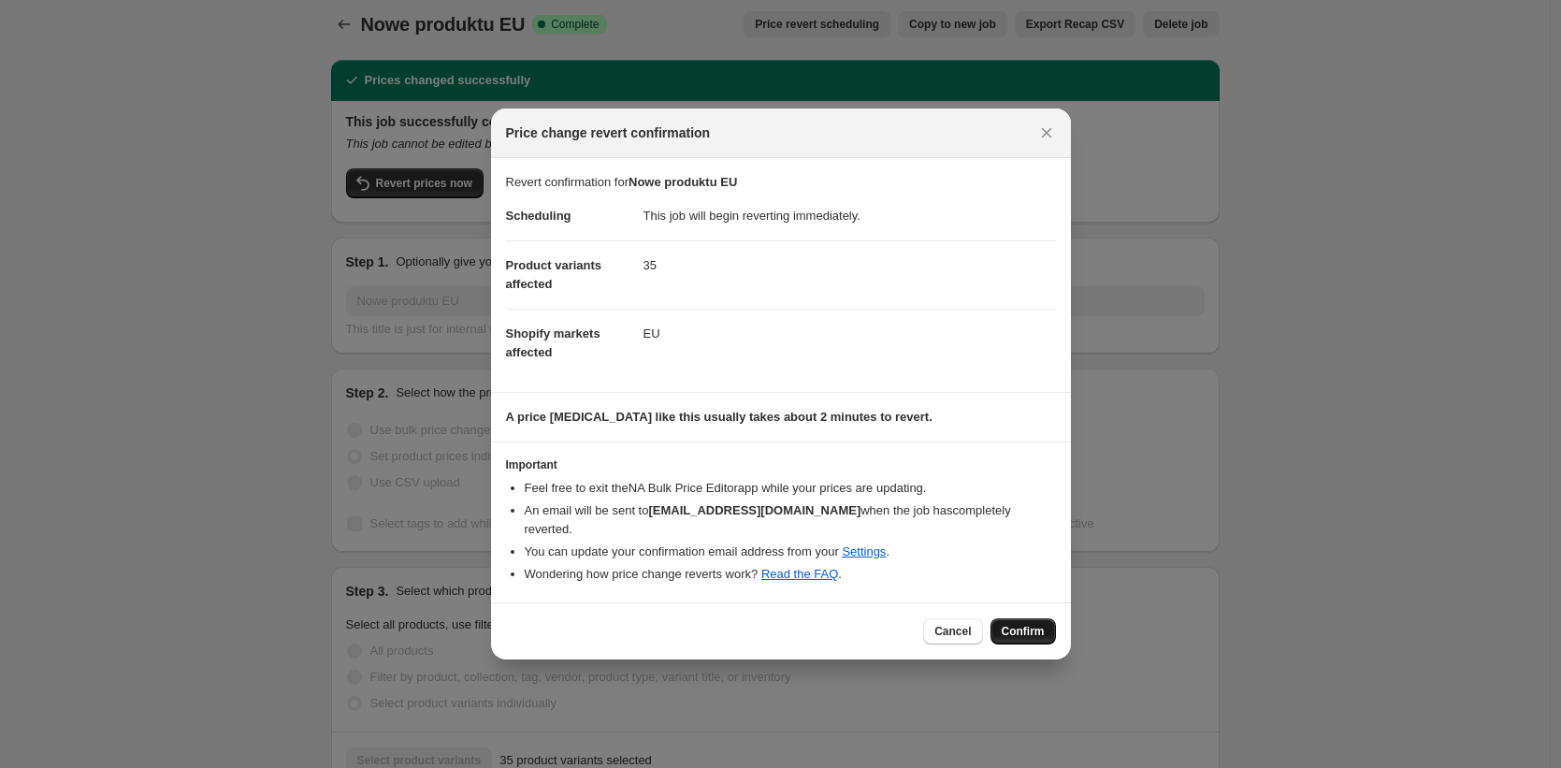
click at [1029, 624] on span "Confirm" at bounding box center [1023, 631] width 43 height 15
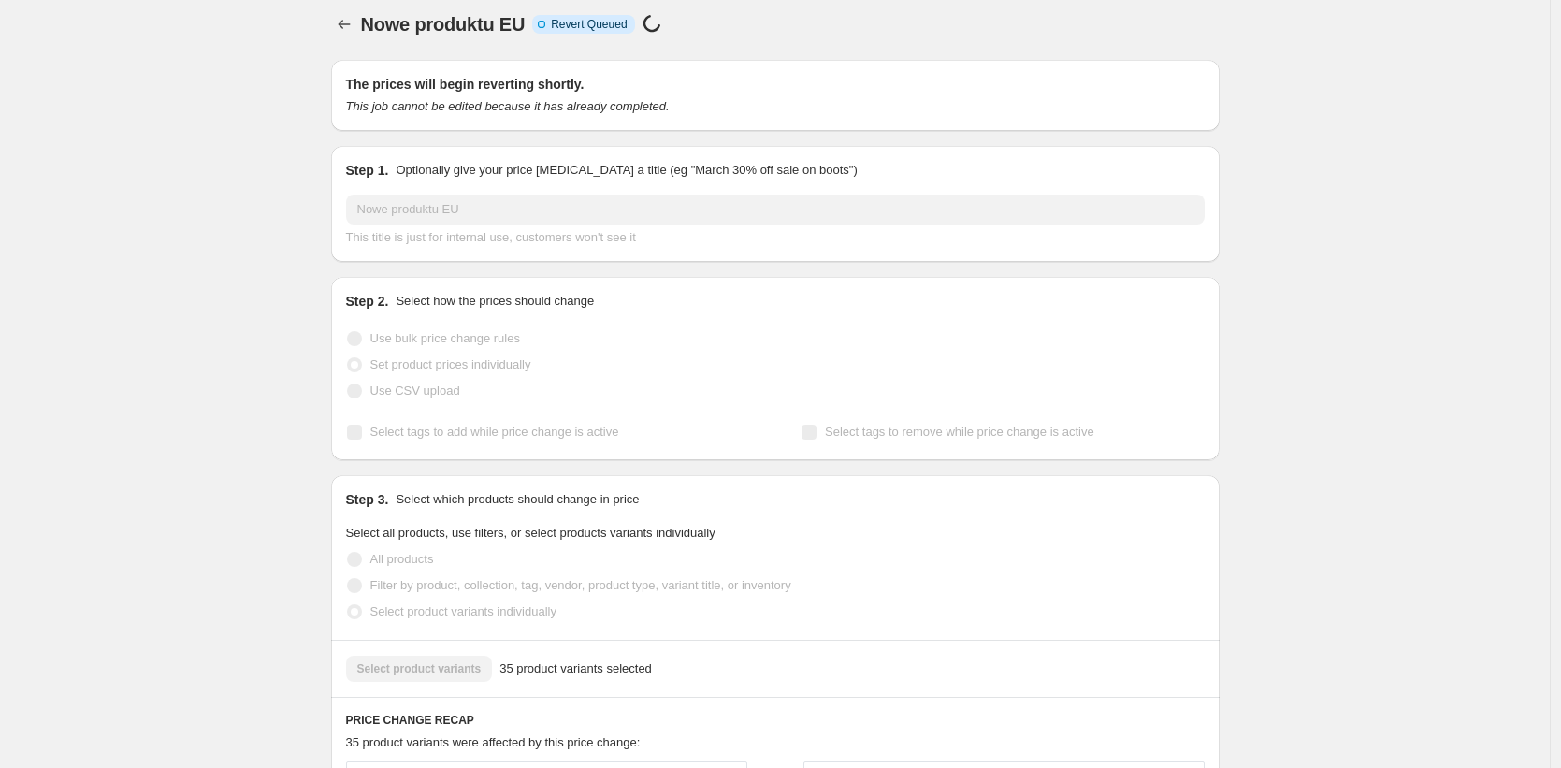
scroll to position [0, 0]
